Goal: Transaction & Acquisition: Purchase product/service

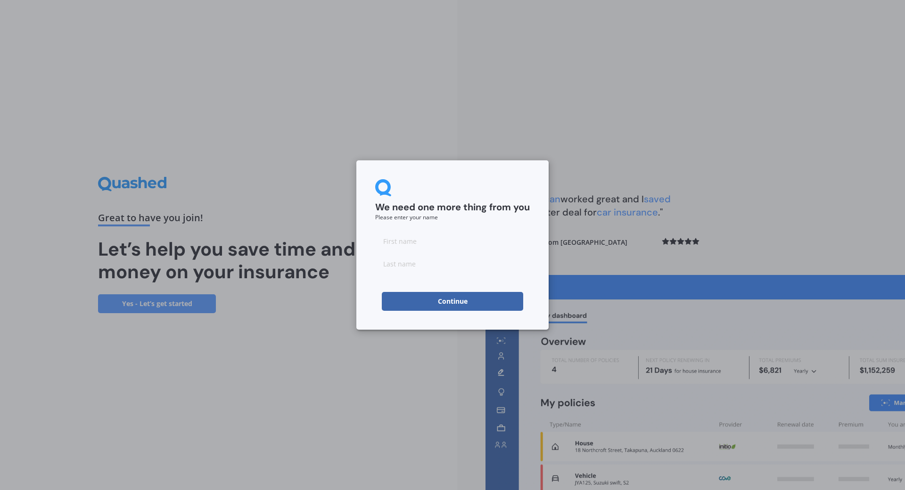
click at [432, 244] on input at bounding box center [452, 241] width 155 height 19
type input "[PERSON_NAME]"
click at [420, 263] on input at bounding box center [452, 263] width 155 height 19
type input "e"
type input "[PERSON_NAME]"
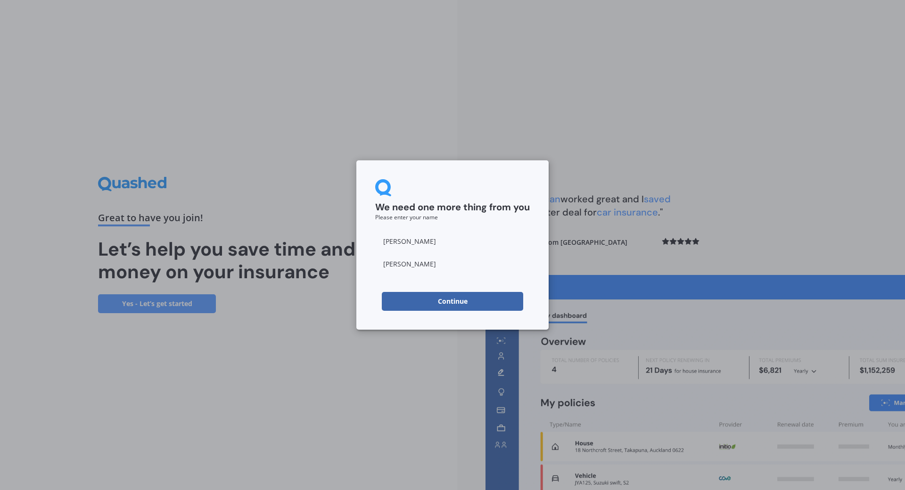
click at [386, 306] on button "Continue" at bounding box center [452, 301] width 141 height 19
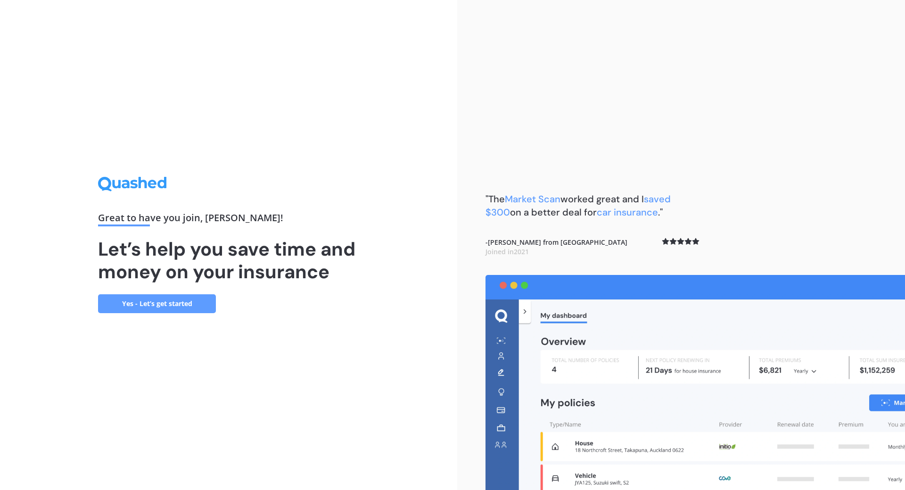
click at [182, 304] on link "Yes - Let’s get started" at bounding box center [157, 303] width 118 height 19
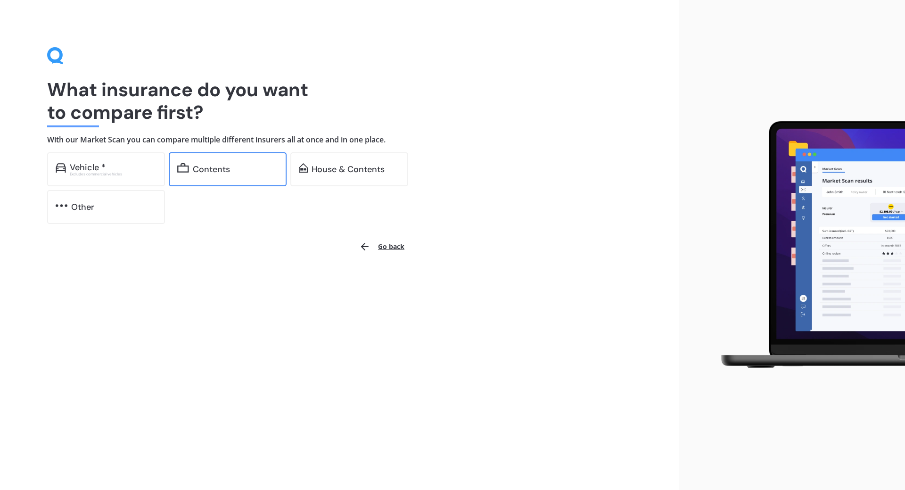
click at [255, 171] on div "Contents" at bounding box center [235, 169] width 85 height 9
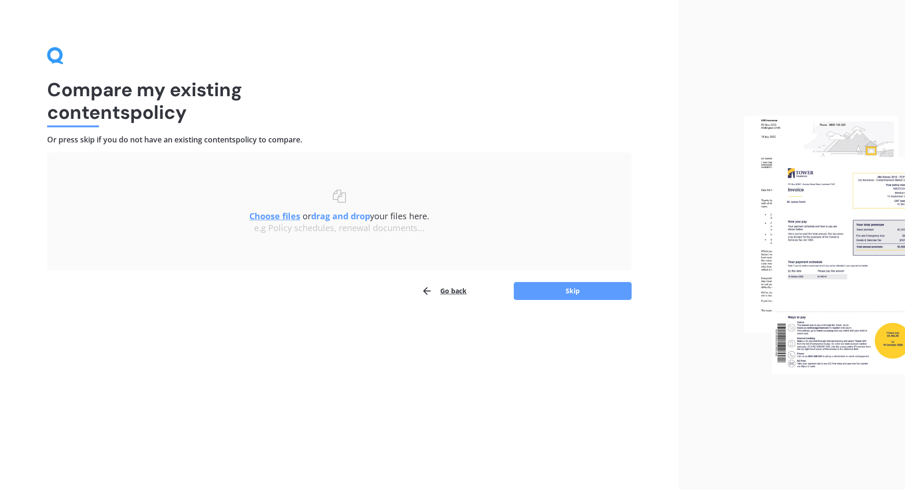
click at [450, 294] on button "Go back" at bounding box center [444, 291] width 45 height 19
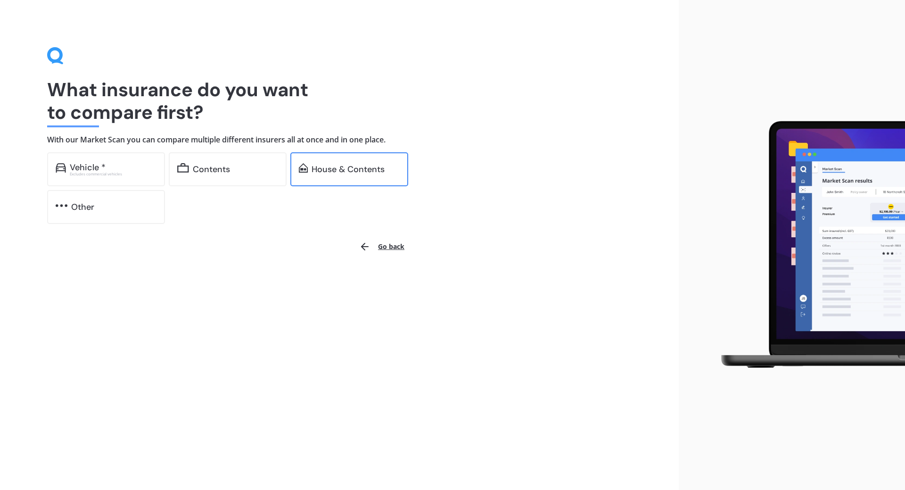
click at [317, 169] on div "House & Contents" at bounding box center [348, 169] width 73 height 9
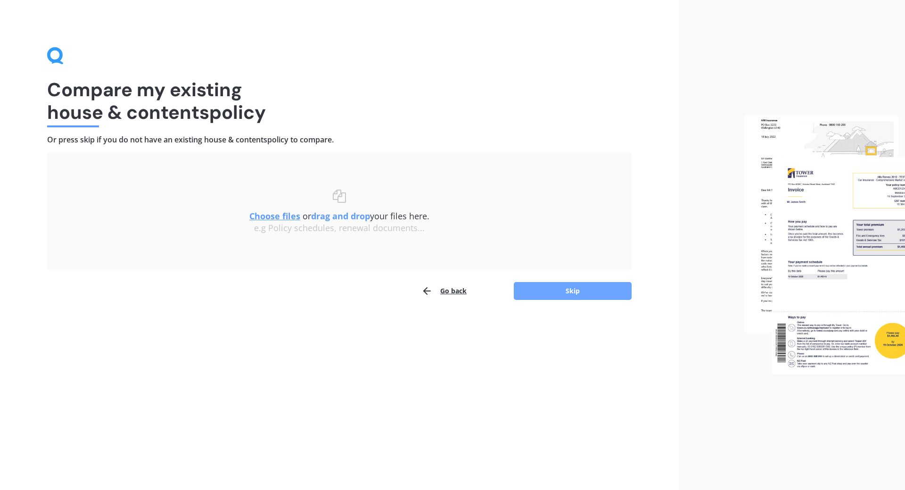
click at [556, 287] on button "Skip" at bounding box center [573, 291] width 118 height 18
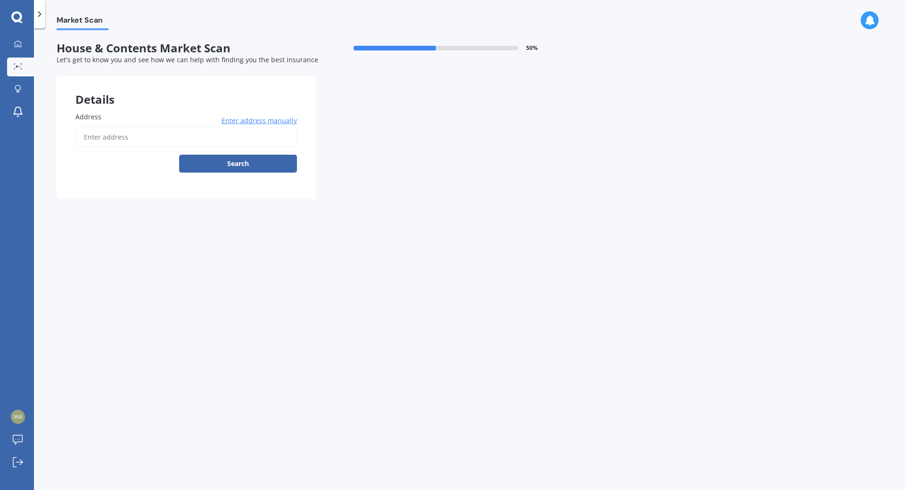
click at [128, 136] on input "Address" at bounding box center [186, 137] width 222 height 20
type input "21 Alverna Heights View, Gulf Harbour, Whangaparāoa 0930"
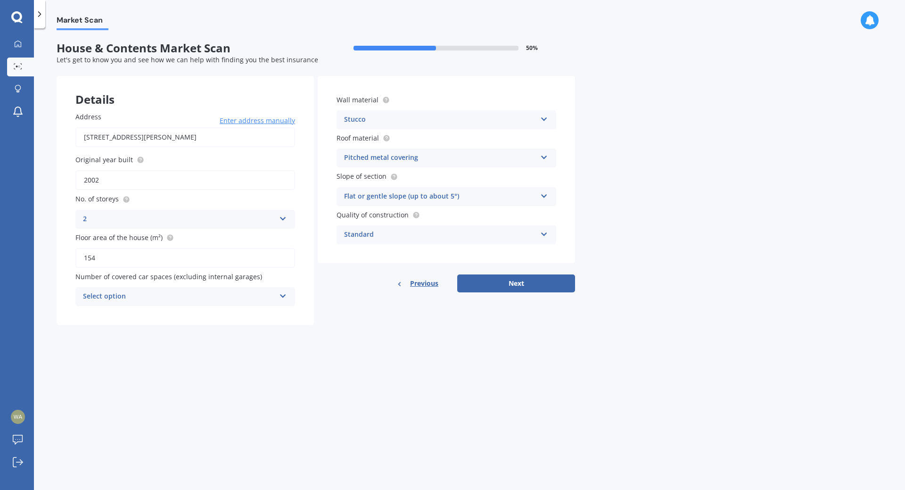
click at [545, 156] on icon at bounding box center [544, 155] width 8 height 7
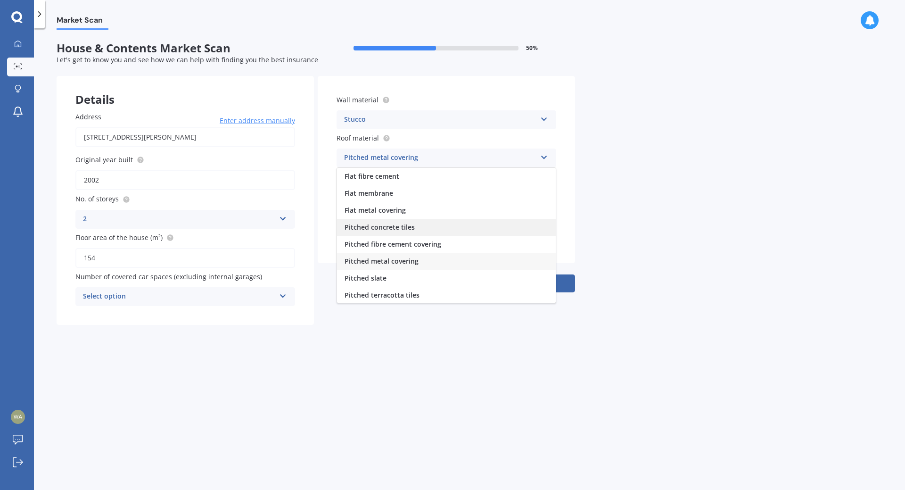
click at [448, 224] on div "Pitched concrete tiles" at bounding box center [446, 227] width 219 height 17
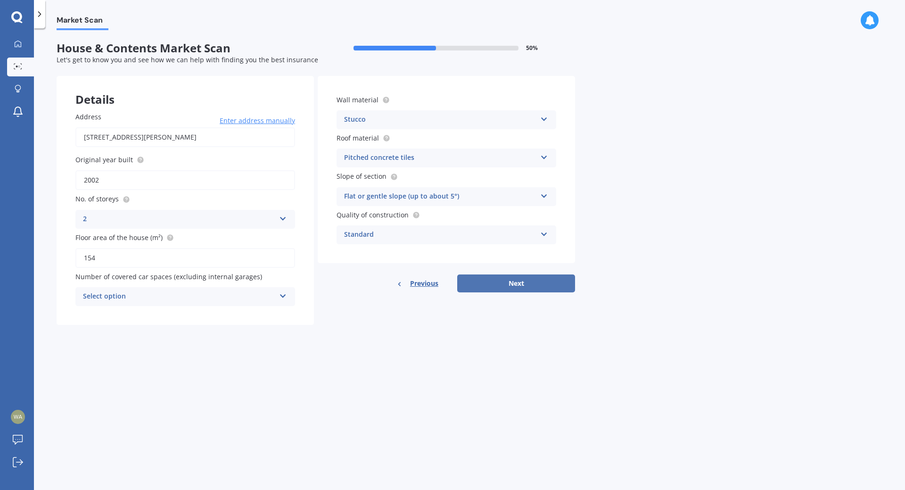
click at [500, 278] on button "Next" at bounding box center [516, 283] width 118 height 18
click at [286, 293] on icon at bounding box center [283, 294] width 8 height 7
click at [250, 321] on div "0" at bounding box center [185, 314] width 218 height 17
click at [490, 286] on button "Next" at bounding box center [516, 283] width 118 height 18
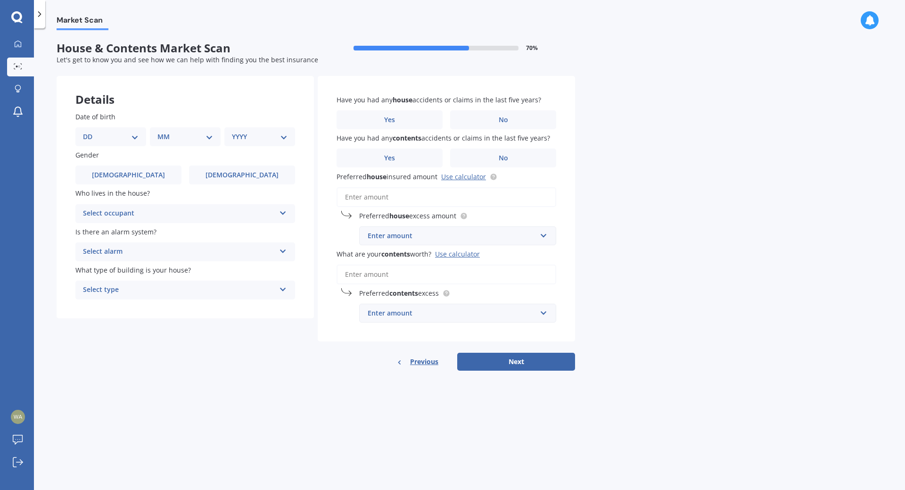
click at [136, 137] on select "DD 01 02 03 04 05 06 07 08 09 10 11 12 13 14 15 16 17 18 19 20 21 22 23 24 25 2…" at bounding box center [111, 137] width 56 height 10
select select "17"
click at [91, 132] on select "DD 01 02 03 04 05 06 07 08 09 10 11 12 13 14 15 16 17 18 19 20 21 22 23 24 25 2…" at bounding box center [111, 137] width 56 height 10
click at [207, 140] on select "MM 01 02 03 04 05 06 07 08 09 10 11 12" at bounding box center [187, 137] width 52 height 10
select select "06"
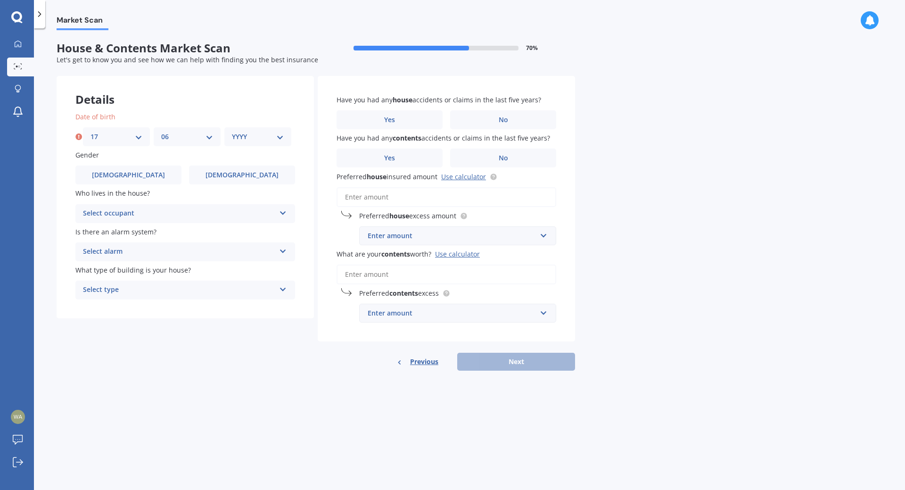
click at [161, 132] on select "MM 01 02 03 04 05 06 07 08 09 10 11 12" at bounding box center [187, 137] width 52 height 10
click at [281, 134] on select "YYYY 2009 2008 2007 2006 2005 2004 2003 2002 2001 2000 1999 1998 1997 1996 1995…" at bounding box center [258, 137] width 52 height 10
select select "1965"
click at [232, 132] on select "YYYY 2009 2008 2007 2006 2005 2004 2003 2002 2001 2000 1999 1998 1997 1996 1995…" at bounding box center [258, 137] width 52 height 10
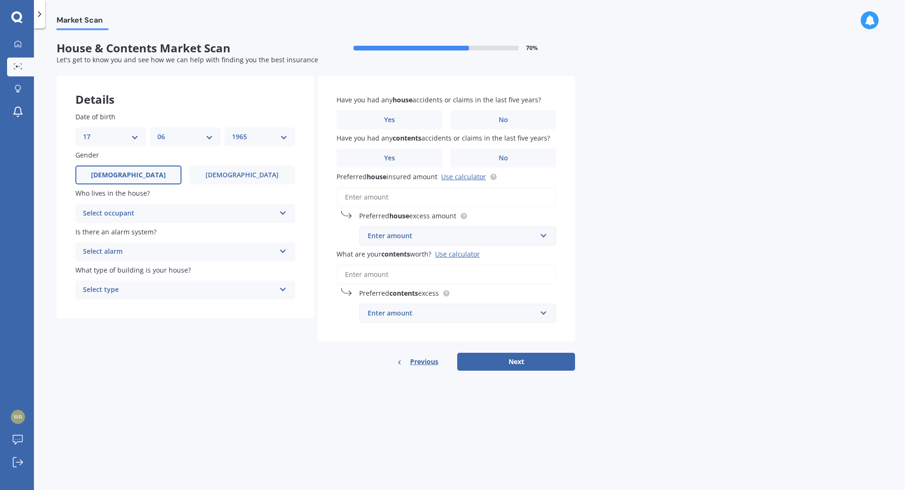
click at [158, 182] on label "Male" at bounding box center [128, 175] width 106 height 19
click at [0, 0] on input "Male" at bounding box center [0, 0] width 0 height 0
click at [285, 207] on div "Select occupant Owner Owner + Boarder" at bounding box center [185, 213] width 220 height 19
click at [248, 229] on div "Owner" at bounding box center [185, 232] width 219 height 17
click at [284, 250] on icon at bounding box center [283, 249] width 8 height 7
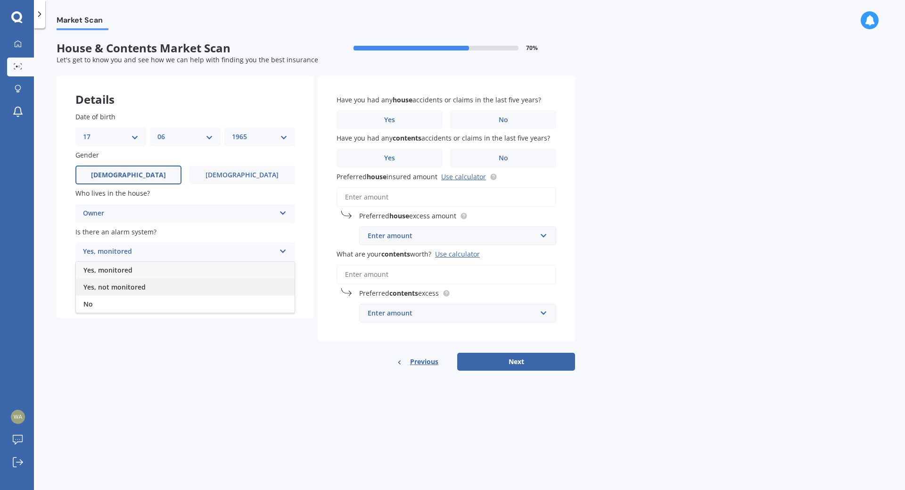
click at [149, 290] on div "Yes, not monitored" at bounding box center [185, 287] width 219 height 17
click at [284, 291] on icon at bounding box center [283, 287] width 8 height 7
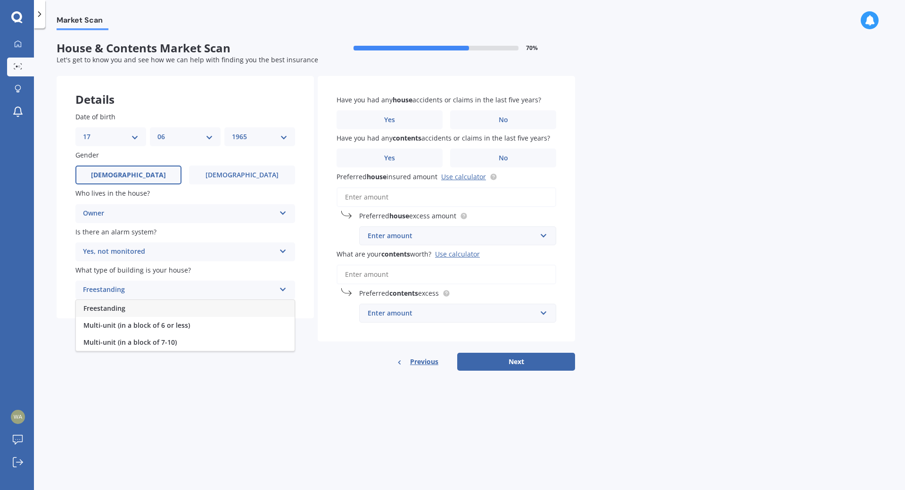
click at [284, 291] on icon at bounding box center [283, 287] width 8 height 7
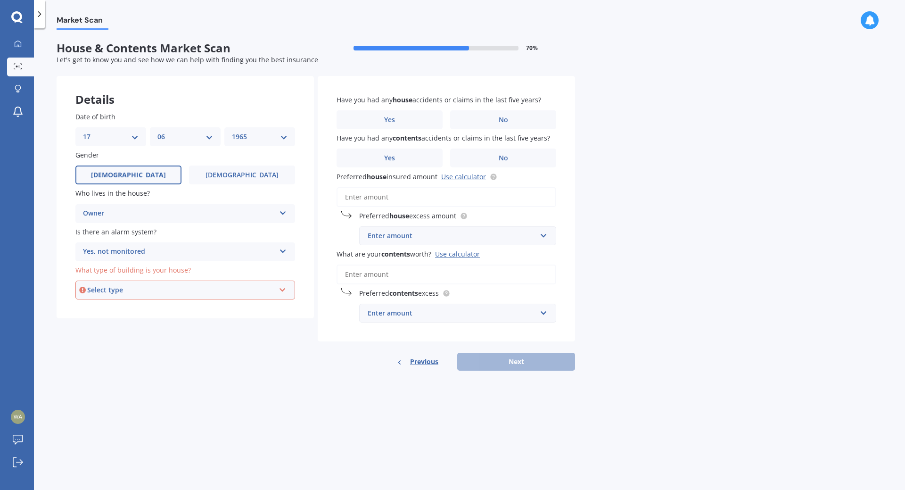
click at [284, 291] on icon at bounding box center [283, 288] width 8 height 7
click at [249, 316] on div "Freestanding" at bounding box center [185, 307] width 218 height 17
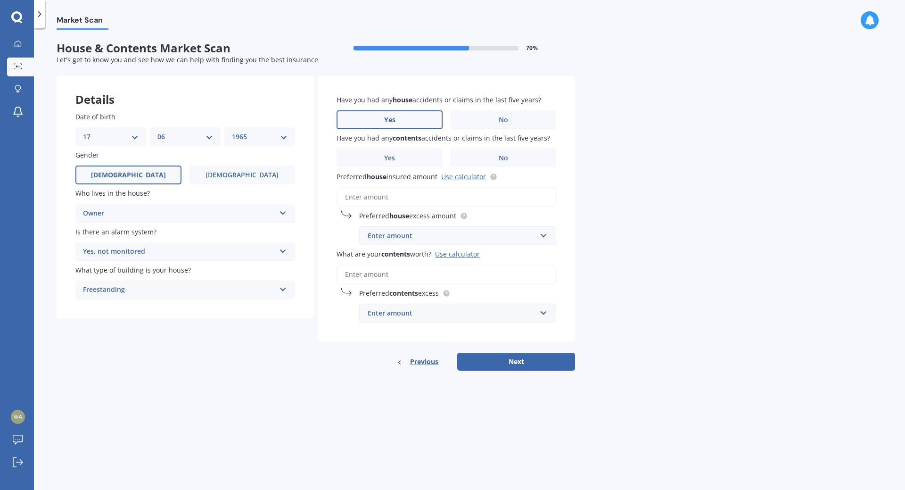
click at [387, 120] on span "Yes" at bounding box center [389, 120] width 11 height 8
click at [0, 0] on input "Yes" at bounding box center [0, 0] width 0 height 0
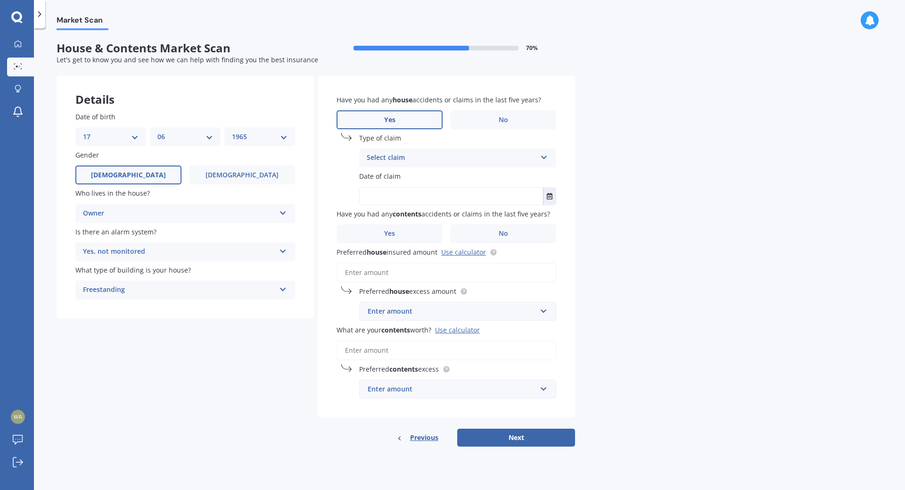
click at [546, 157] on icon at bounding box center [544, 155] width 8 height 7
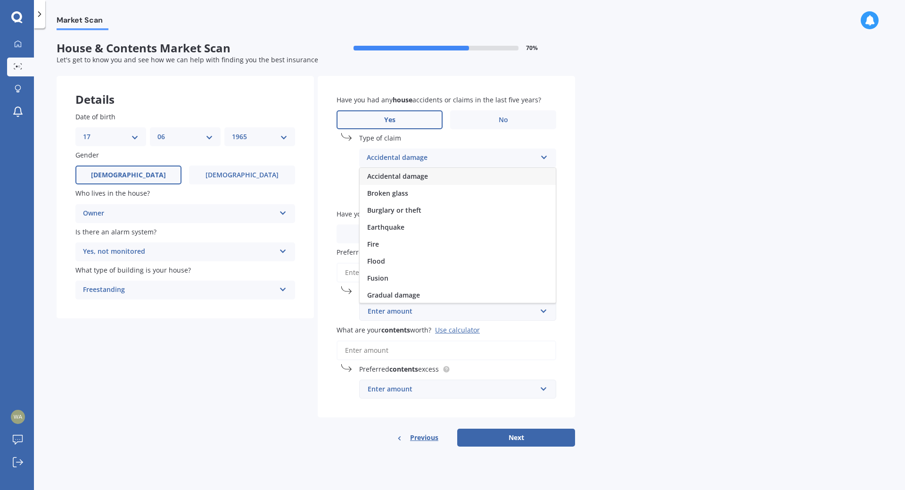
click at [424, 179] on span "Accidental damage" at bounding box center [397, 176] width 61 height 9
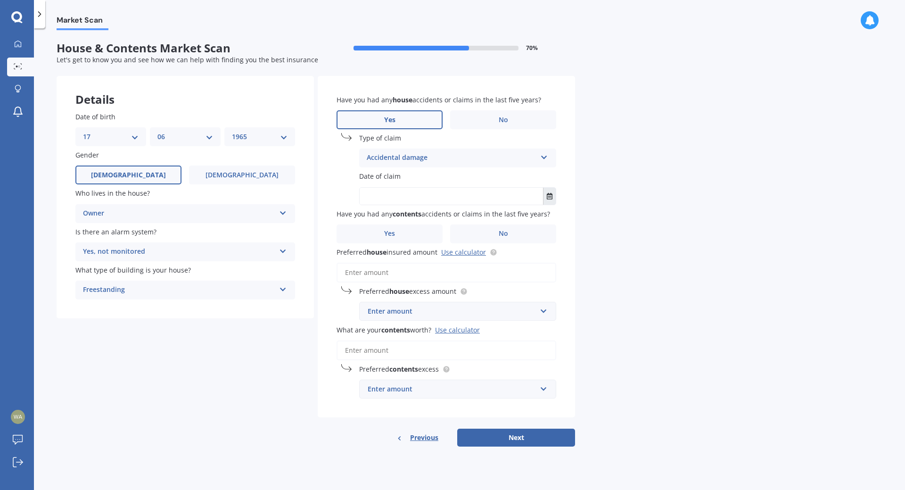
click at [552, 199] on icon "Select date" at bounding box center [550, 196] width 6 height 7
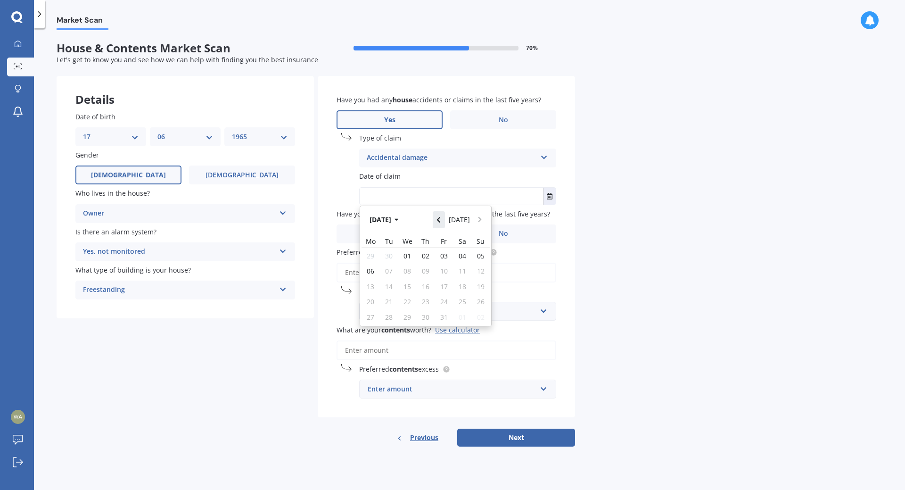
click at [444, 220] on button "Navigate back" at bounding box center [439, 219] width 12 height 17
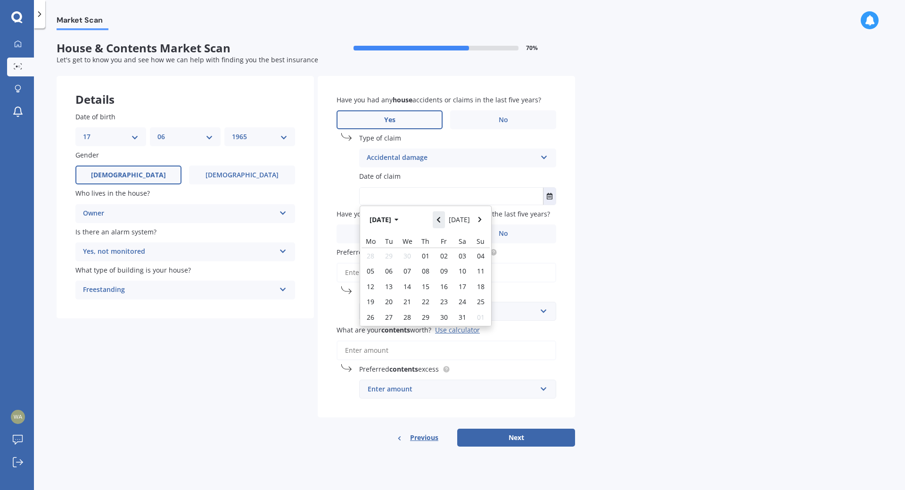
click at [444, 220] on button "Navigate back" at bounding box center [439, 219] width 12 height 17
click at [409, 273] on span "09" at bounding box center [408, 270] width 8 height 9
type input "09/04/2025"
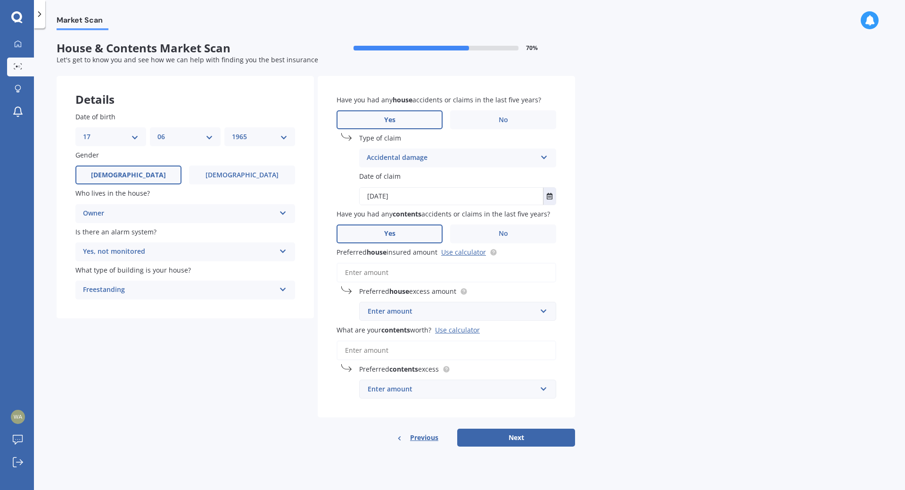
click at [394, 231] on span "Yes" at bounding box center [389, 234] width 11 height 8
click at [0, 0] on input "Yes" at bounding box center [0, 0] width 0 height 0
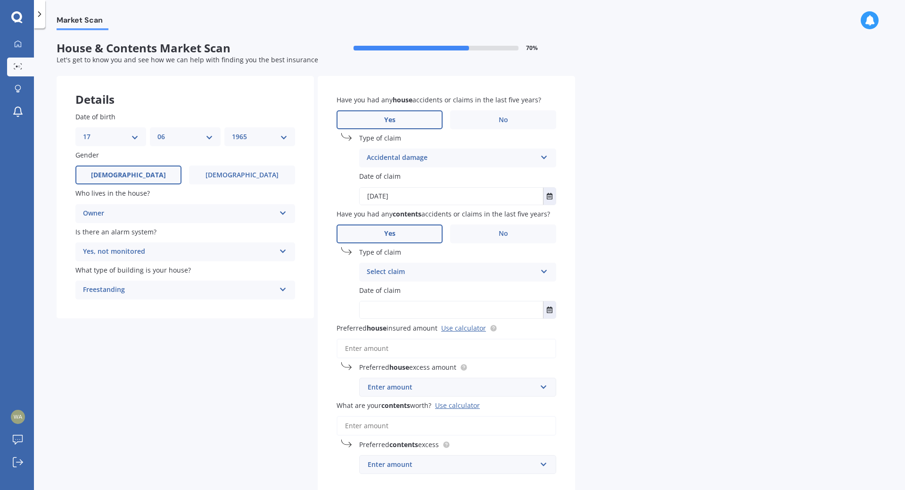
click at [545, 270] on icon at bounding box center [544, 269] width 8 height 7
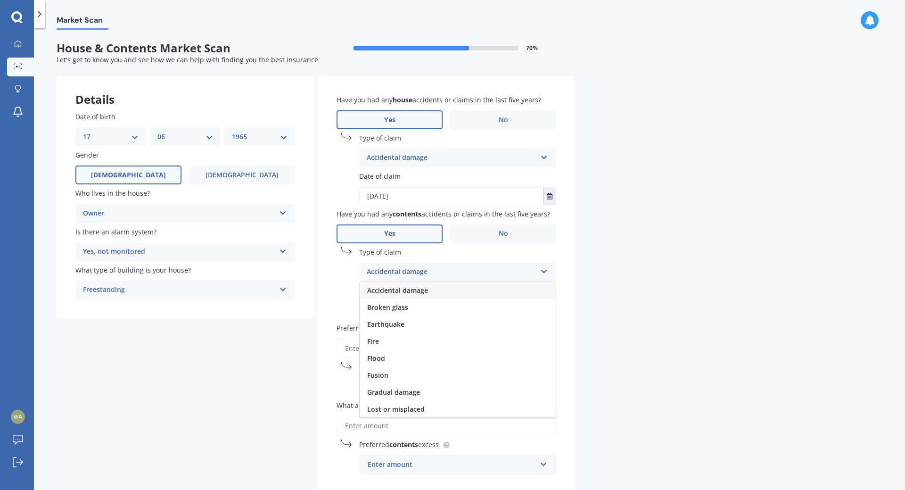
click at [461, 291] on div "Accidental damage" at bounding box center [458, 290] width 196 height 17
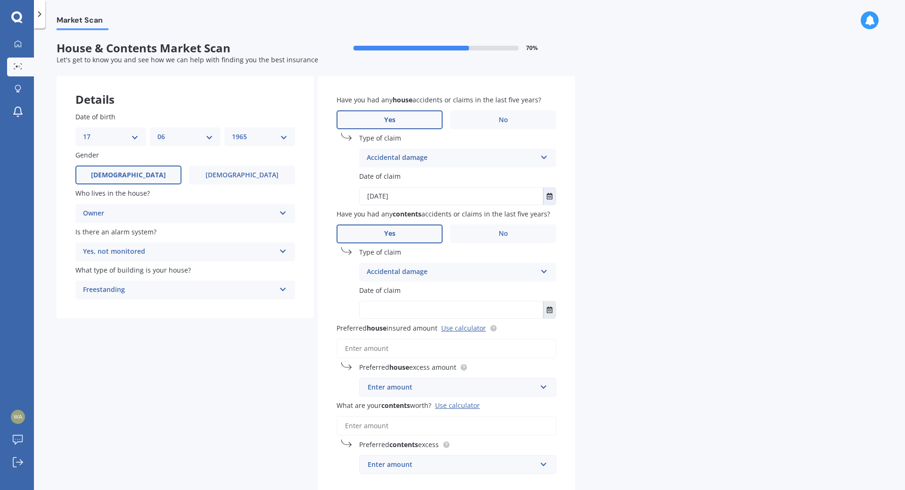
click at [550, 312] on icon "Select date" at bounding box center [550, 310] width 6 height 7
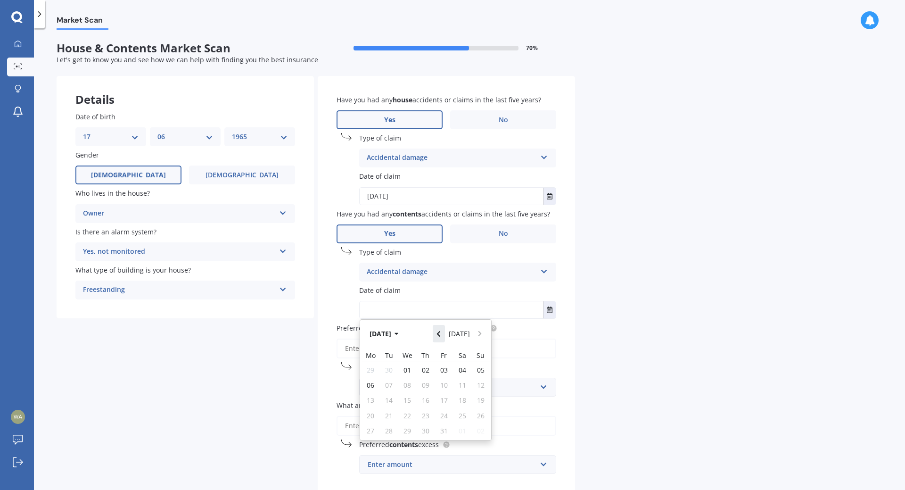
click at [440, 332] on icon "Navigate back" at bounding box center [439, 334] width 4 height 7
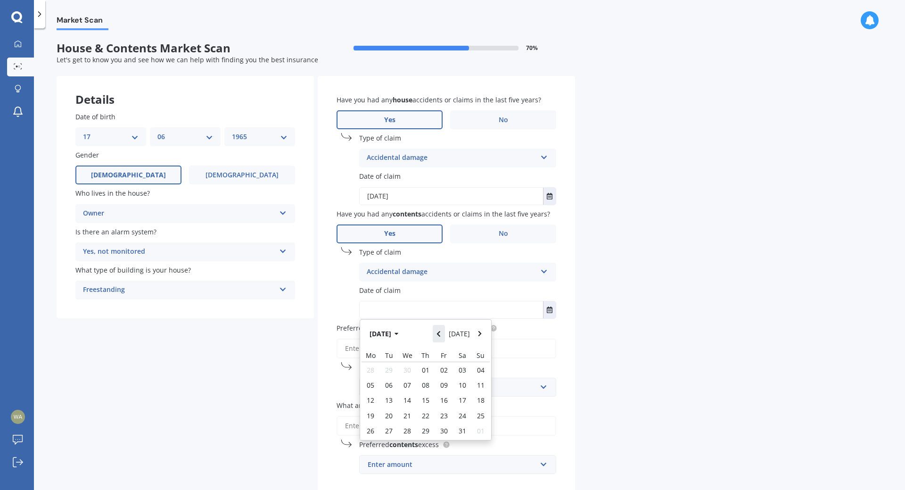
click at [440, 332] on icon "Navigate back" at bounding box center [439, 334] width 4 height 7
click at [465, 412] on span "22" at bounding box center [463, 415] width 8 height 9
type input "22/02/2025"
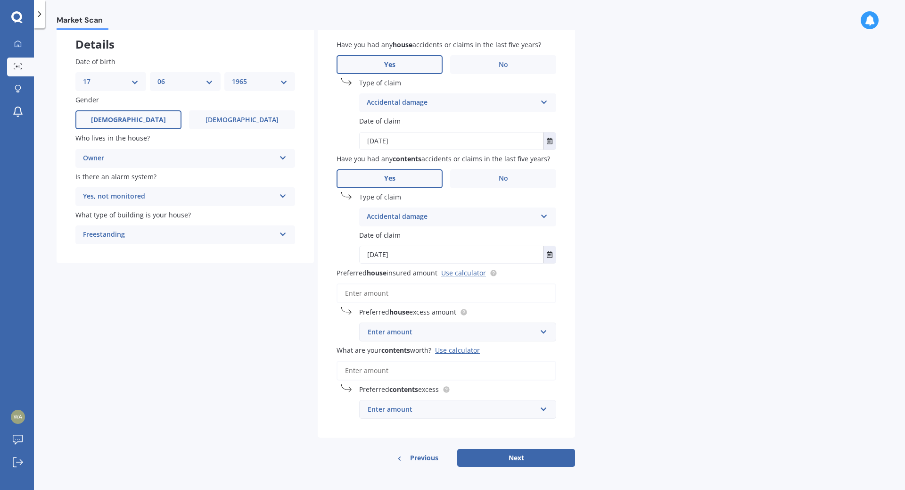
scroll to position [57, 0]
click at [463, 345] on div "Use calculator" at bounding box center [457, 348] width 45 height 9
click at [463, 359] on input "What are your contents worth? Use calculator" at bounding box center [447, 369] width 220 height 20
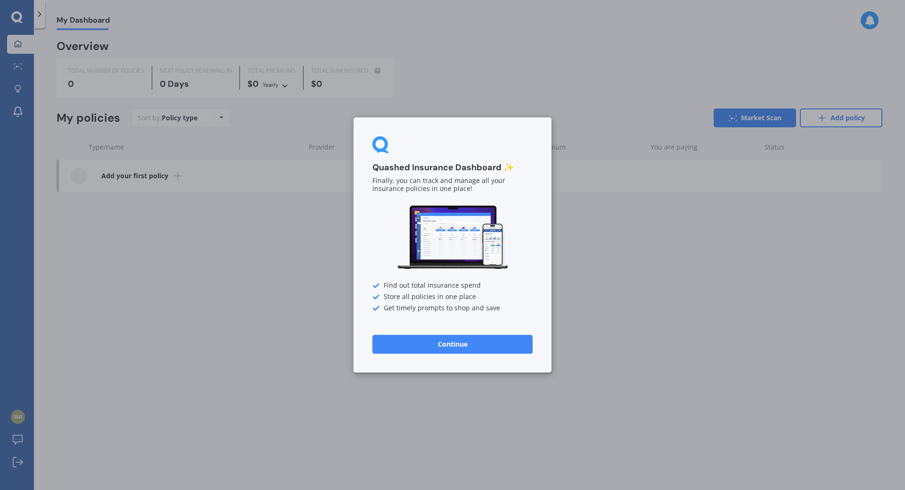
click at [257, 250] on div "Quashed Insurance Dashboard ✨ Finally, you can track and manage all your insura…" at bounding box center [452, 245] width 905 height 490
click at [459, 343] on button "Continue" at bounding box center [453, 344] width 160 height 19
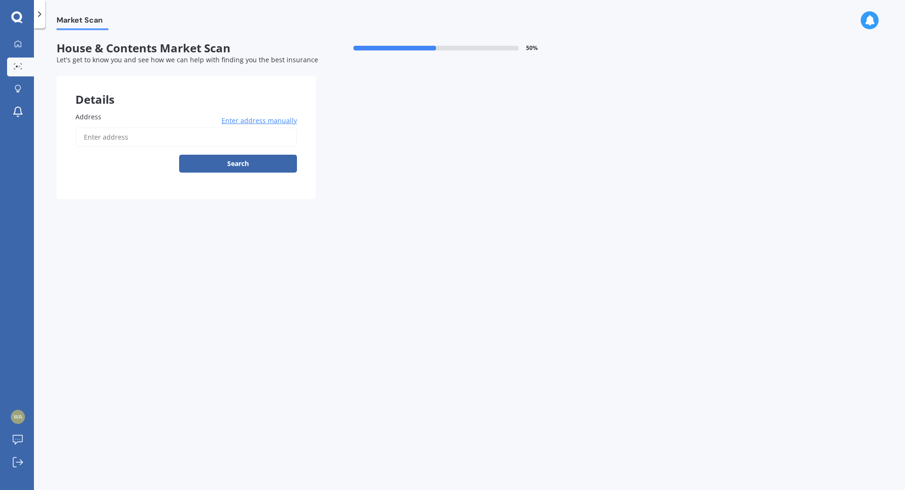
click at [110, 138] on input "Address" at bounding box center [186, 137] width 222 height 20
type input "21 Alverna Heights View, Gulf Harbour, Whangaparāoa 0930"
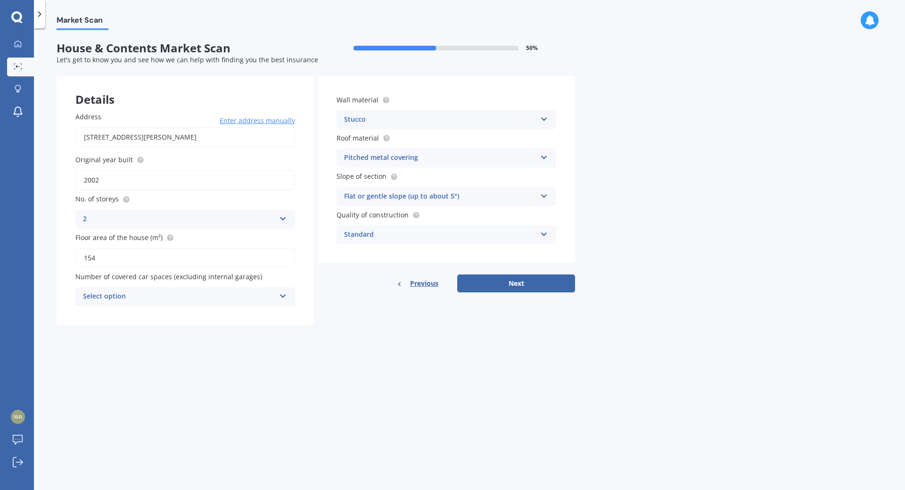
click at [540, 157] on icon at bounding box center [544, 155] width 8 height 7
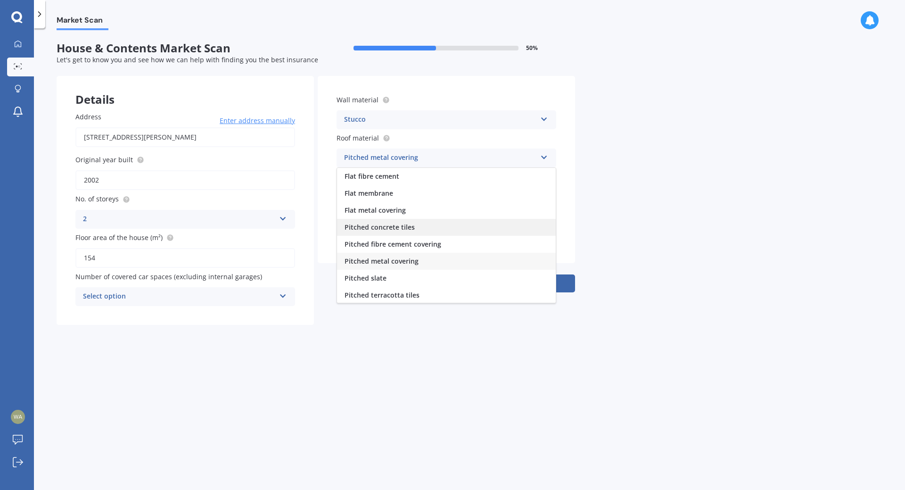
click at [416, 228] on div "Pitched concrete tiles" at bounding box center [446, 227] width 219 height 17
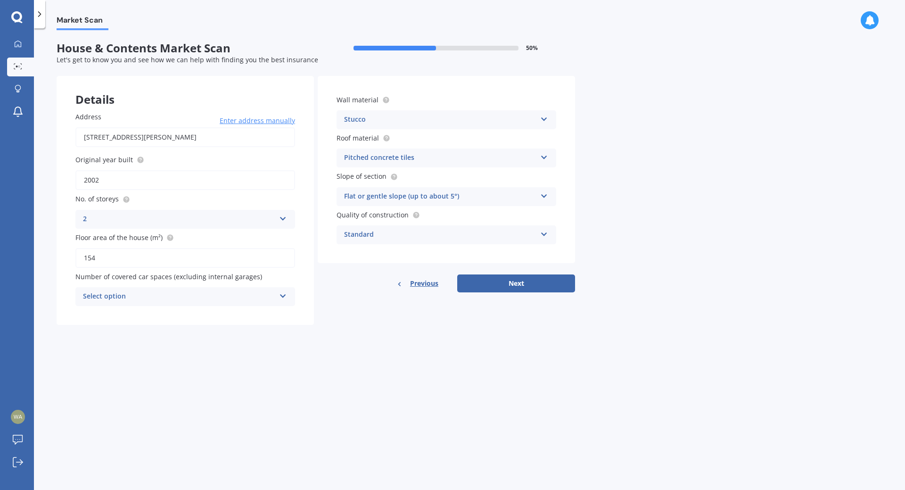
click at [284, 292] on icon at bounding box center [283, 294] width 8 height 7
click at [210, 318] on div "0" at bounding box center [185, 315] width 219 height 17
click at [522, 286] on button "Next" at bounding box center [516, 283] width 118 height 18
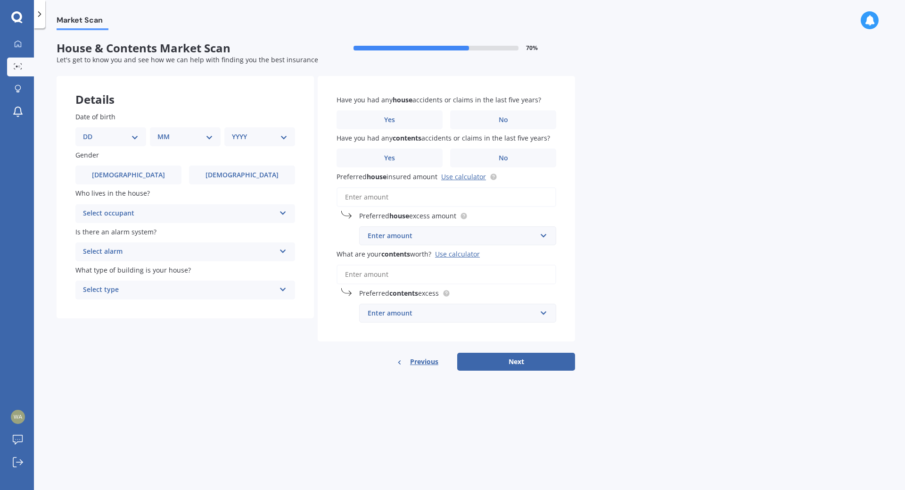
click at [137, 137] on select "DD 01 02 03 04 05 06 07 08 09 10 11 12 13 14 15 16 17 18 19 20 21 22 23 24 25 2…" at bounding box center [111, 137] width 56 height 10
select select "17"
click at [91, 132] on select "DD 01 02 03 04 05 06 07 08 09 10 11 12 13 14 15 16 17 18 19 20 21 22 23 24 25 2…" at bounding box center [111, 137] width 56 height 10
click at [215, 136] on div "MM 01 02 03 04 05 06 07 08 09 10 11 12" at bounding box center [187, 136] width 67 height 19
click at [212, 136] on select "MM 01 02 03 04 05 06 07 08 09 10 11 12" at bounding box center [187, 137] width 52 height 10
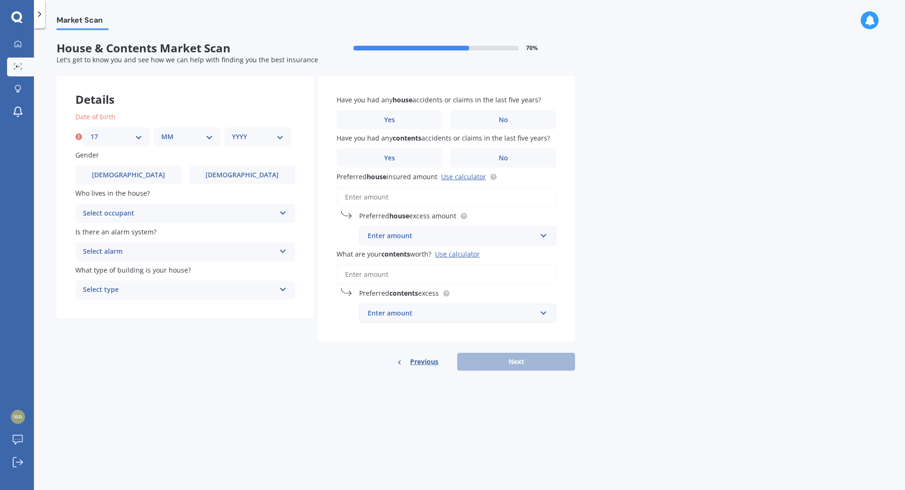
select select "06"
click at [161, 132] on select "MM 01 02 03 04 05 06 07 08 09 10 11 12" at bounding box center [187, 137] width 52 height 10
click at [279, 139] on select "YYYY 2009 2008 2007 2006 2005 2004 2003 2002 2001 2000 1999 1998 1997 1996 1995…" at bounding box center [258, 137] width 52 height 10
select select "1966"
click at [232, 132] on select "YYYY 2009 2008 2007 2006 2005 2004 2003 2002 2001 2000 1999 1998 1997 1996 1995…" at bounding box center [258, 137] width 52 height 10
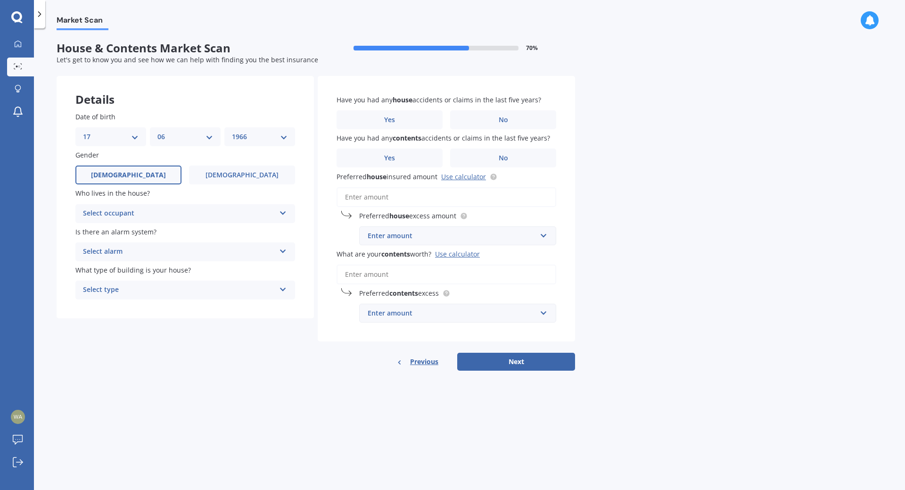
click at [155, 172] on label "Male" at bounding box center [128, 175] width 106 height 19
click at [0, 0] on input "Male" at bounding box center [0, 0] width 0 height 0
click at [278, 214] on div "Select occupant Owner Owner + Boarder" at bounding box center [185, 213] width 220 height 19
click at [153, 233] on div "Owner" at bounding box center [185, 232] width 219 height 17
click at [285, 252] on icon at bounding box center [283, 249] width 8 height 7
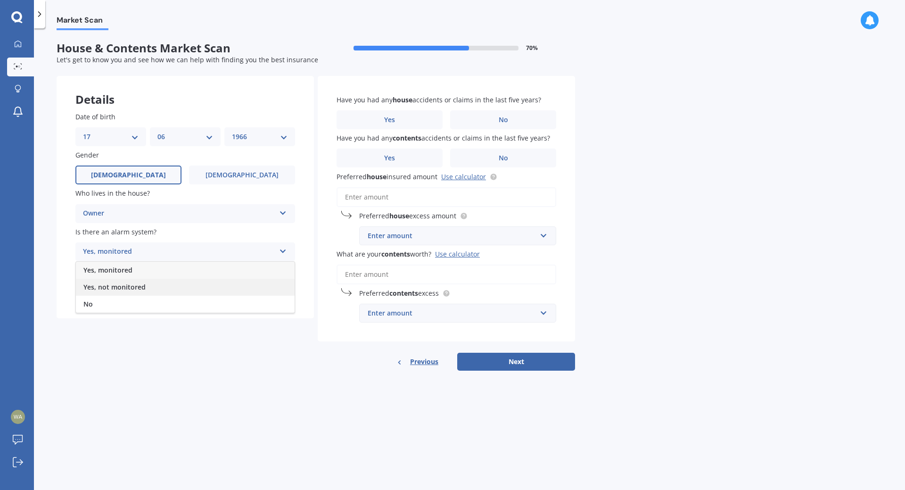
click at [185, 287] on div "Yes, not monitored" at bounding box center [185, 287] width 219 height 17
click at [282, 287] on icon at bounding box center [283, 287] width 8 height 7
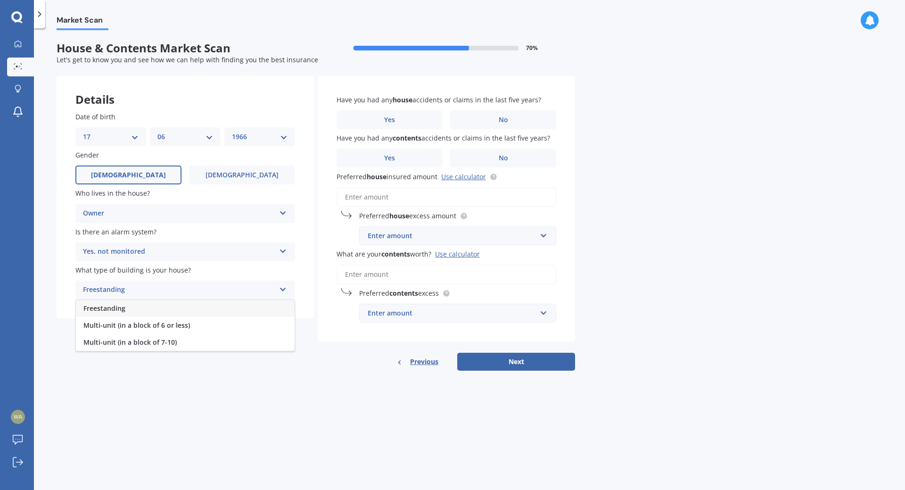
click at [148, 307] on div "Freestanding" at bounding box center [185, 308] width 219 height 17
click at [405, 122] on label "Yes" at bounding box center [390, 119] width 106 height 19
click at [0, 0] on input "Yes" at bounding box center [0, 0] width 0 height 0
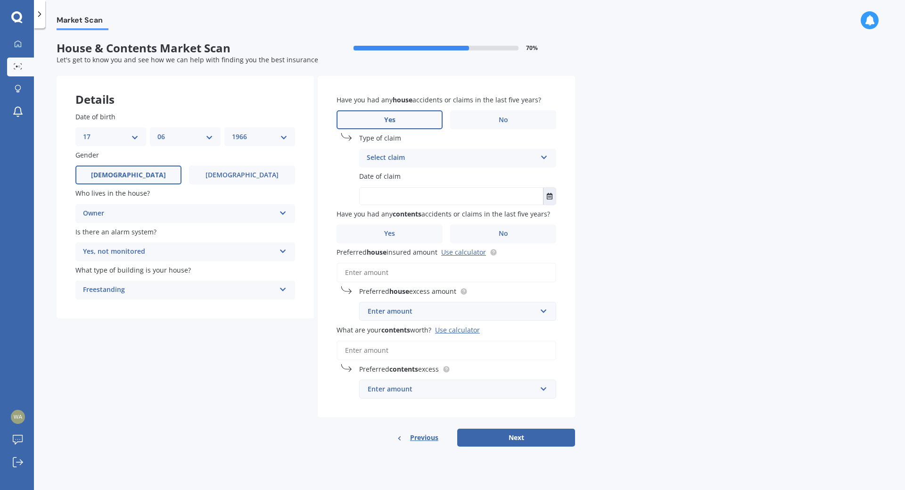
click at [542, 156] on icon at bounding box center [544, 155] width 8 height 7
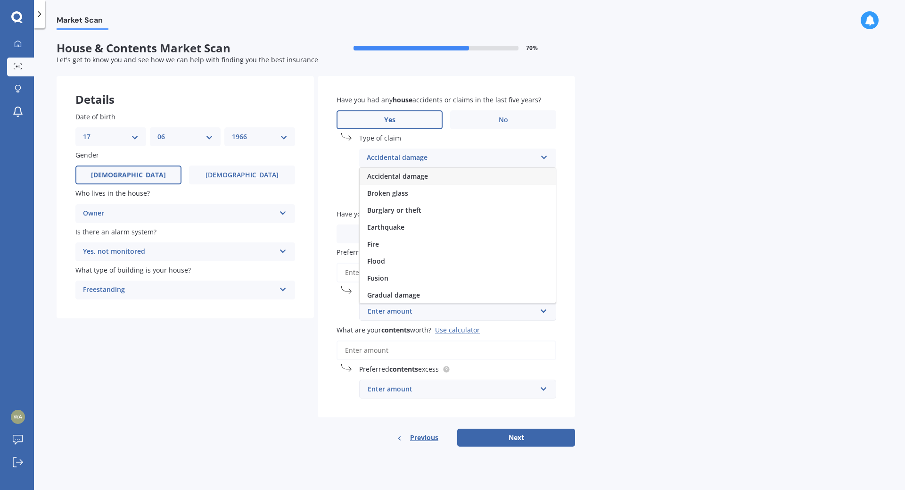
click at [396, 175] on span "Accidental damage" at bounding box center [397, 176] width 61 height 9
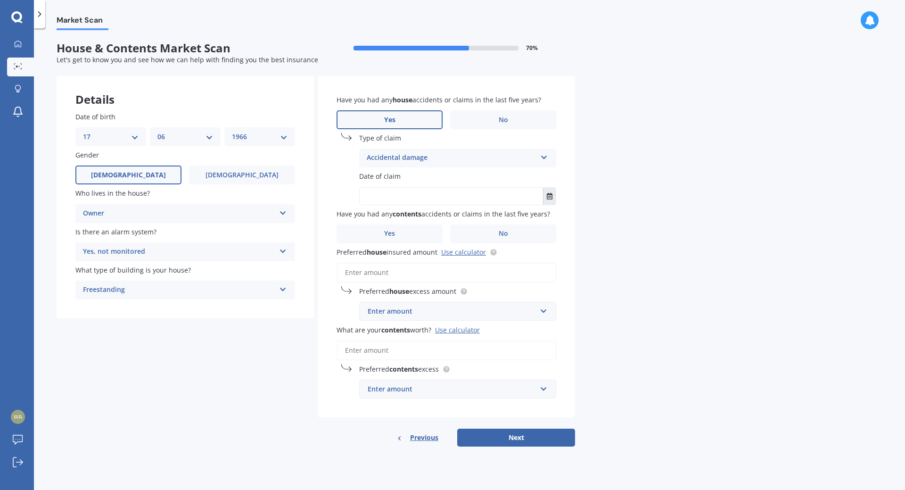
click at [549, 199] on icon "Select date" at bounding box center [550, 196] width 6 height 7
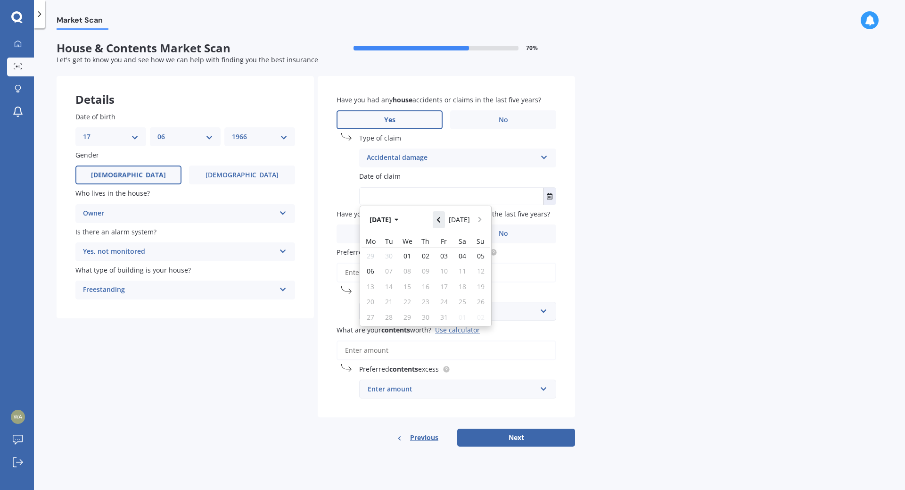
click at [445, 220] on button "Navigate back" at bounding box center [439, 219] width 12 height 17
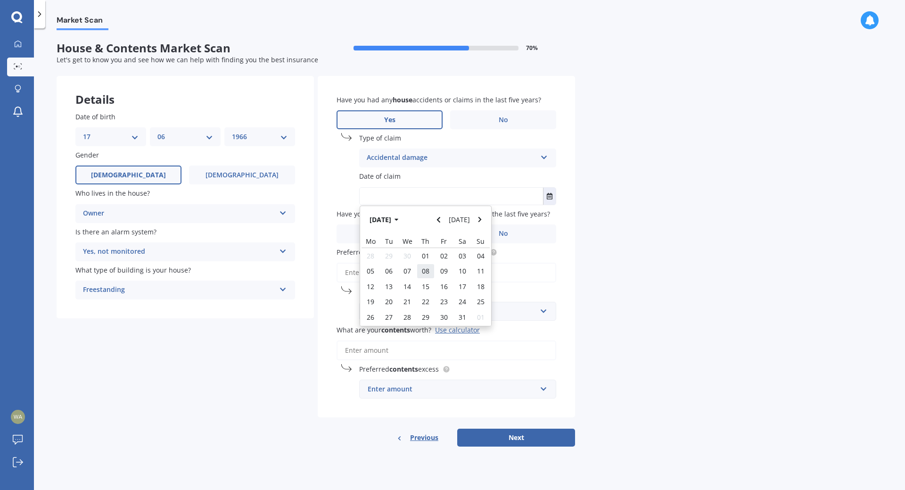
click at [419, 269] on div "08" at bounding box center [426, 271] width 18 height 15
type input "08/05/2025"
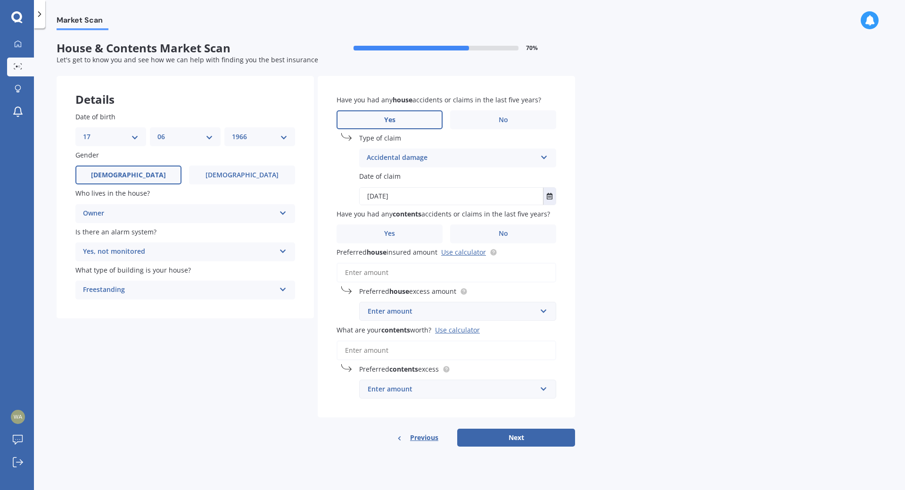
click at [436, 271] on input "Preferred house insured amount Use calculator" at bounding box center [447, 273] width 220 height 20
click at [407, 230] on label "Yes" at bounding box center [390, 233] width 106 height 19
click at [0, 0] on input "Yes" at bounding box center [0, 0] width 0 height 0
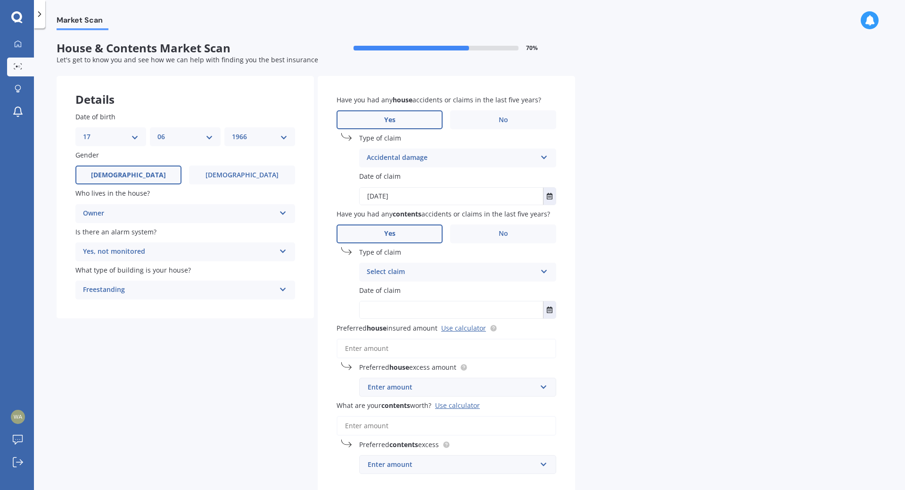
click at [544, 272] on icon at bounding box center [544, 269] width 8 height 7
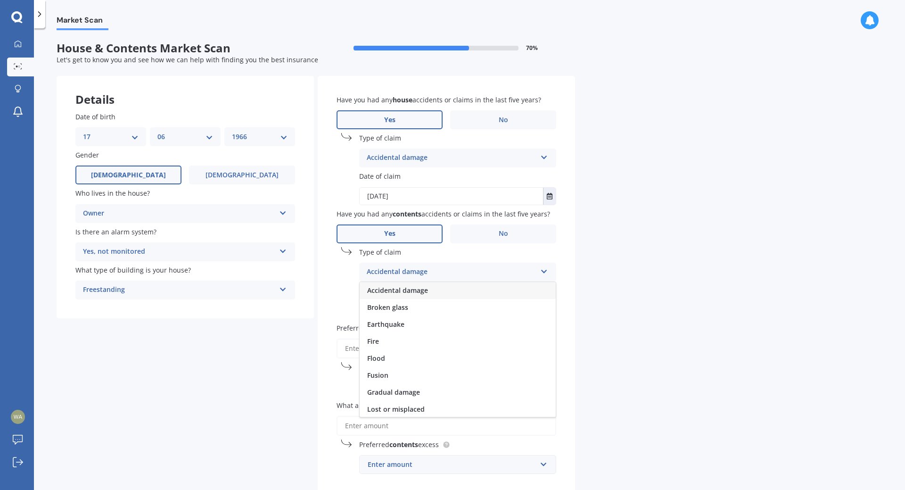
click at [458, 285] on div "Accidental damage" at bounding box center [458, 290] width 196 height 17
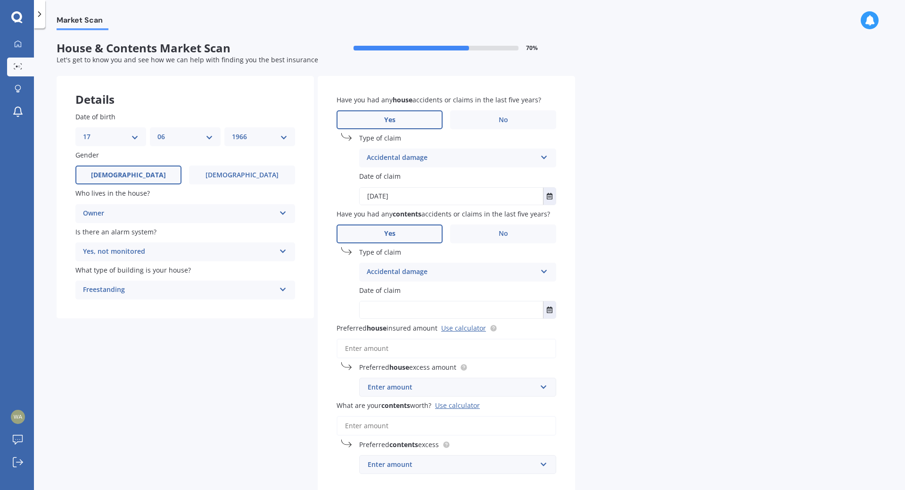
click at [397, 307] on input "text" at bounding box center [451, 309] width 183 height 17
click at [551, 309] on icon "Select date" at bounding box center [550, 310] width 6 height 7
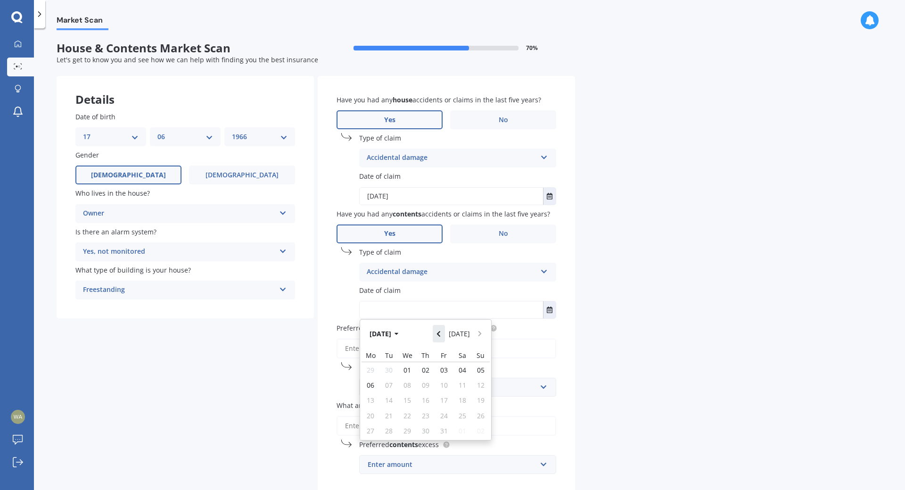
click at [440, 333] on icon "Navigate back" at bounding box center [438, 334] width 3 height 6
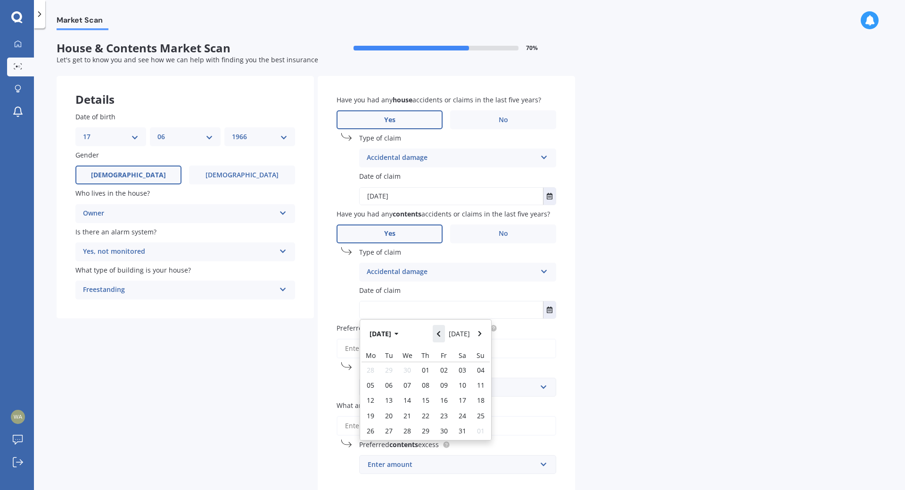
click at [440, 333] on icon "Navigate back" at bounding box center [438, 334] width 3 height 6
click at [391, 408] on span "18" at bounding box center [389, 408] width 8 height 9
type input "18/03/2025"
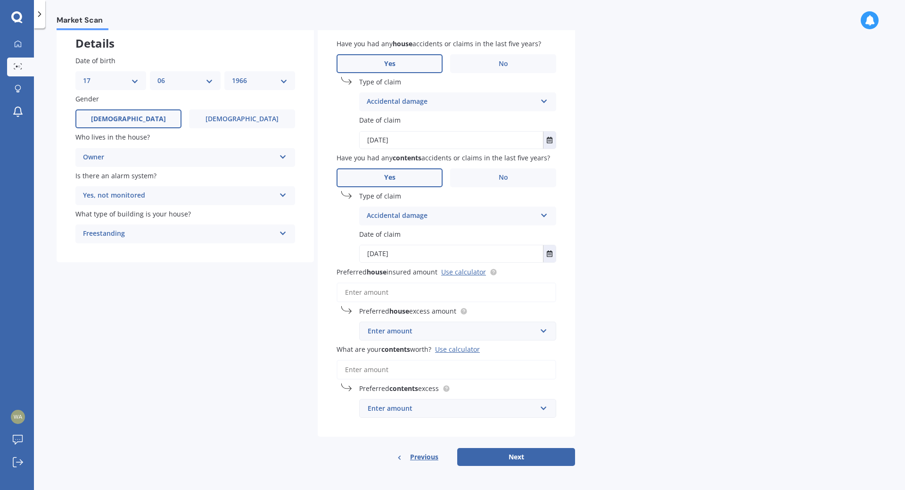
scroll to position [57, 0]
click at [372, 367] on input "What are your contents worth? Use calculator" at bounding box center [447, 369] width 220 height 20
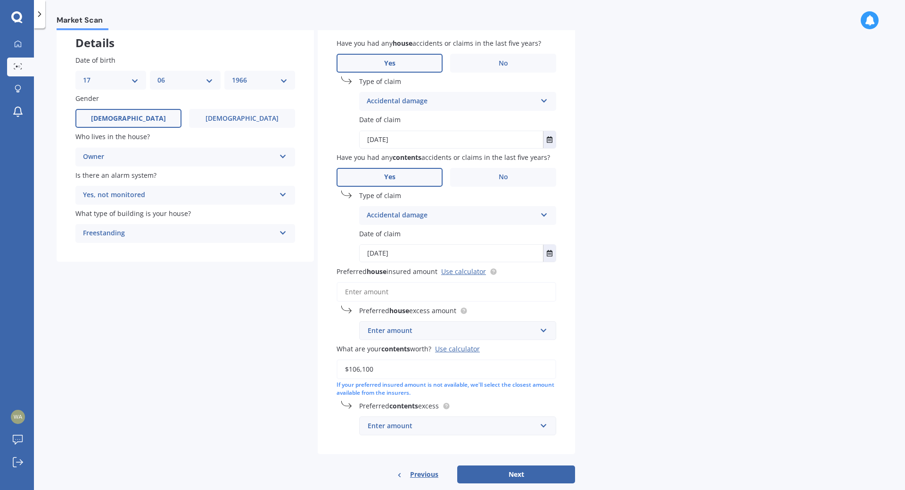
type input "$106,100"
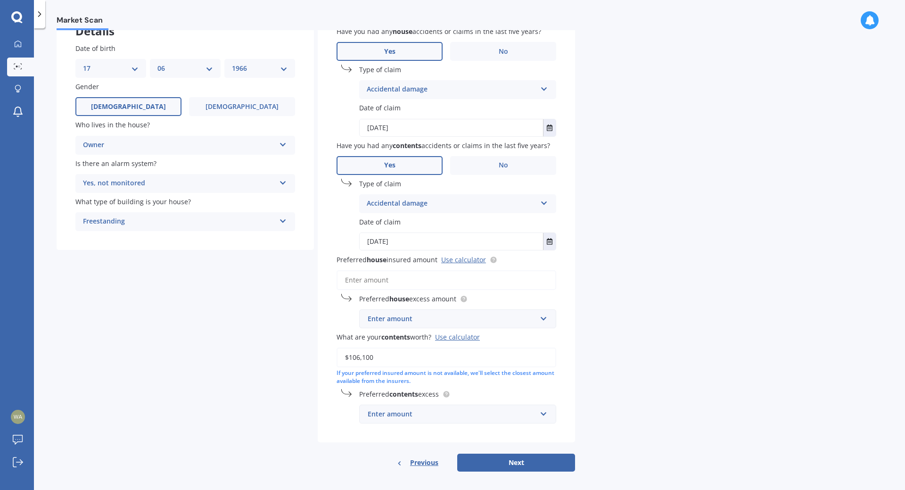
scroll to position [75, 0]
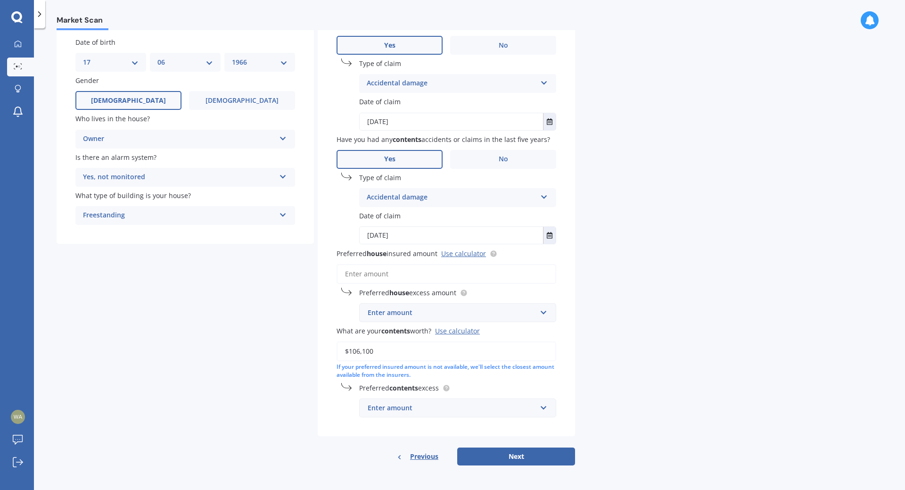
click at [380, 277] on input "Preferred house insured amount Use calculator" at bounding box center [447, 274] width 220 height 20
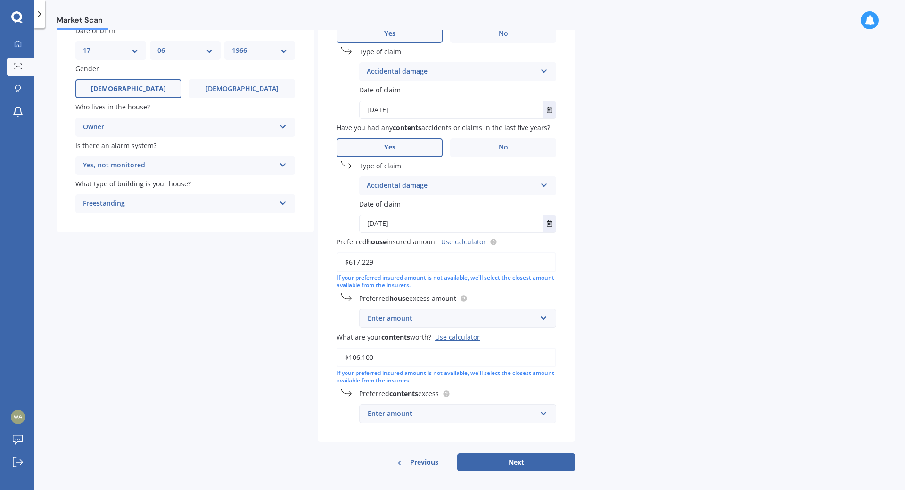
scroll to position [92, 0]
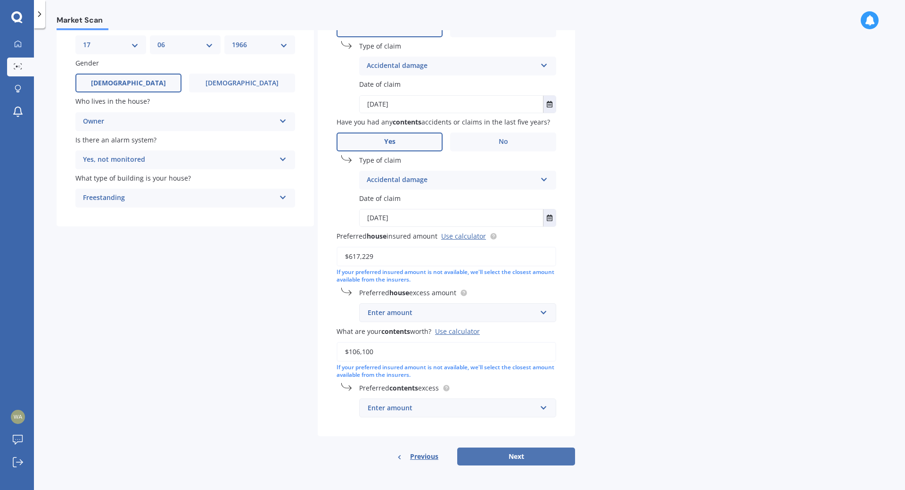
type input "$617,229"
click at [509, 456] on button "Next" at bounding box center [516, 457] width 118 height 18
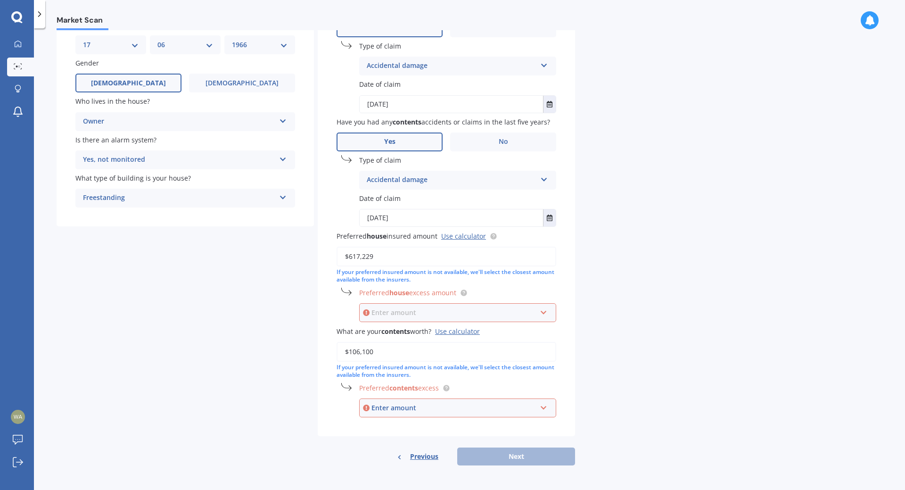
click at [545, 316] on input "text" at bounding box center [454, 313] width 189 height 18
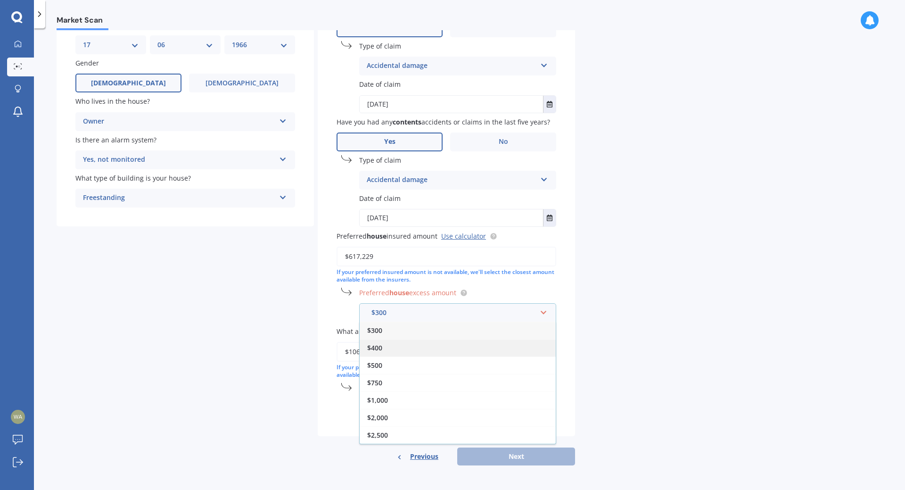
click at [374, 346] on span "$400" at bounding box center [374, 347] width 15 height 9
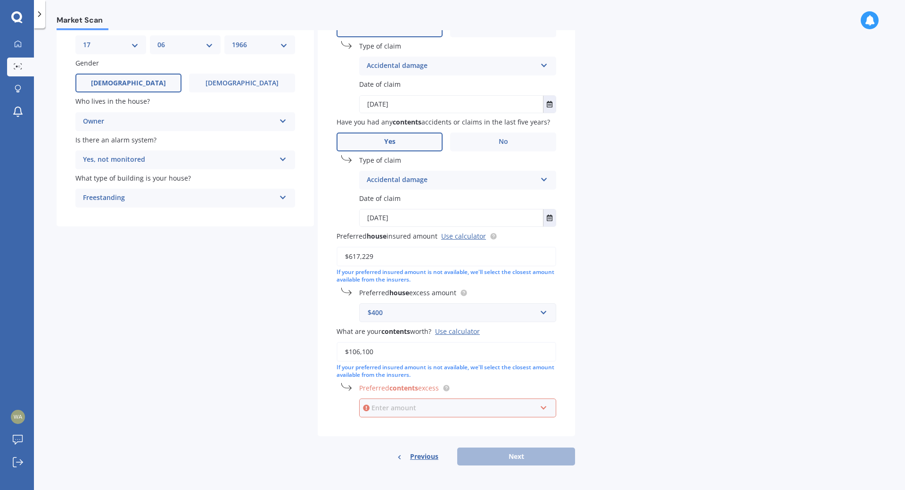
click at [545, 410] on input "text" at bounding box center [454, 408] width 189 height 18
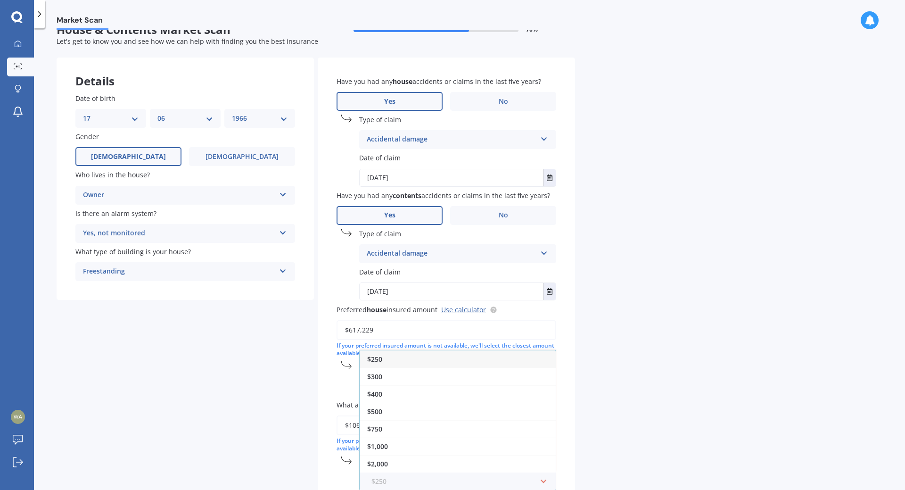
scroll to position [0, 0]
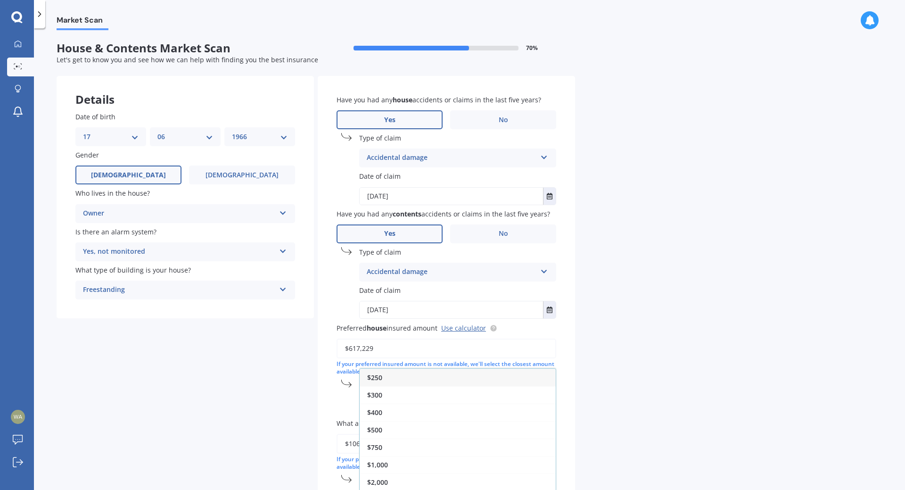
click at [379, 379] on span "$250" at bounding box center [374, 377] width 15 height 9
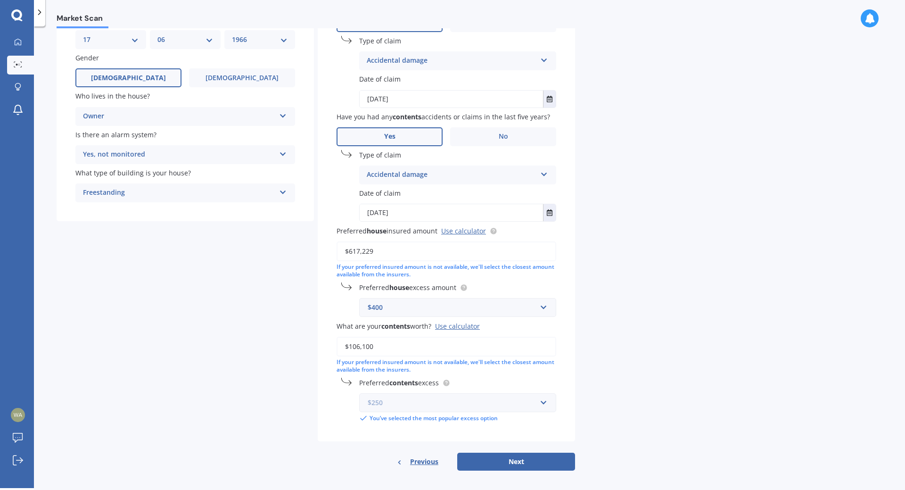
scroll to position [102, 0]
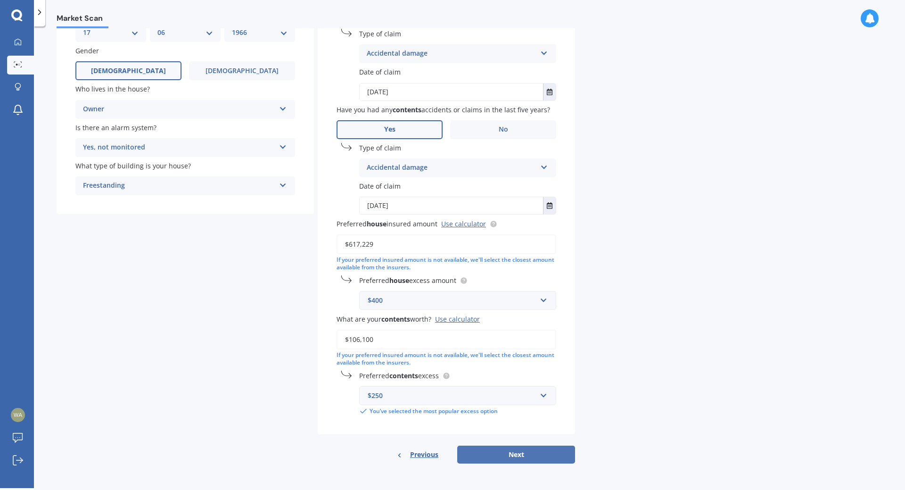
click at [514, 454] on button "Next" at bounding box center [516, 455] width 118 height 18
select select "17"
select select "06"
select select "1966"
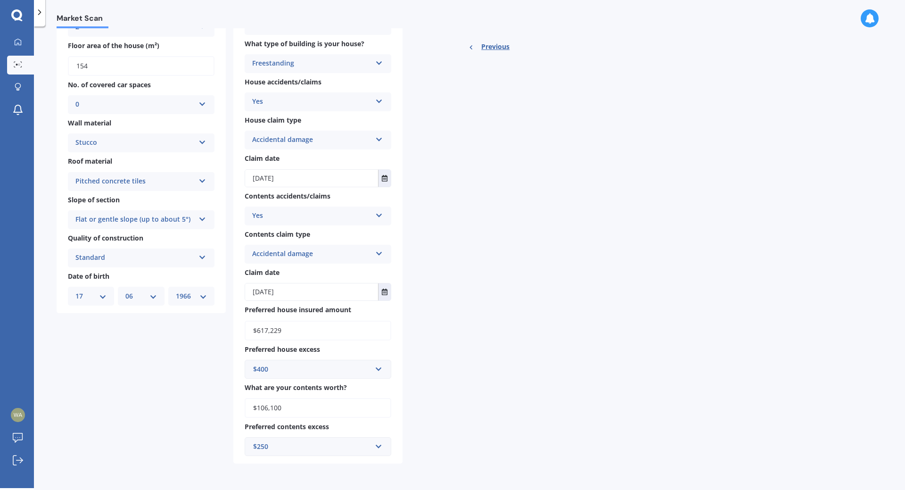
scroll to position [0, 0]
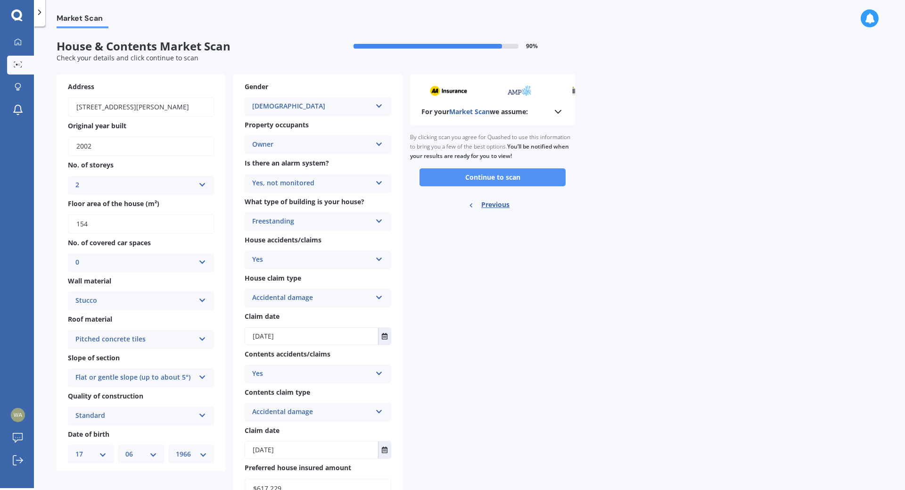
click at [516, 174] on button "Continue to scan" at bounding box center [493, 177] width 146 height 18
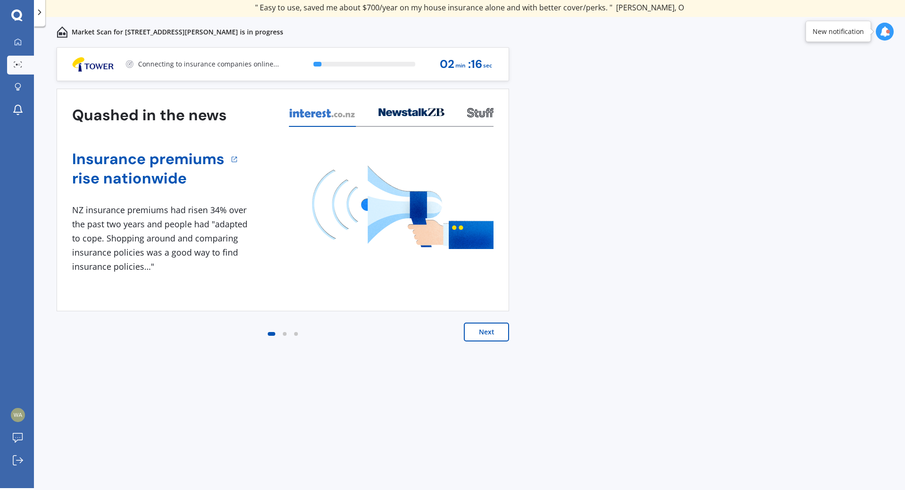
click at [490, 337] on button "Next" at bounding box center [486, 332] width 45 height 19
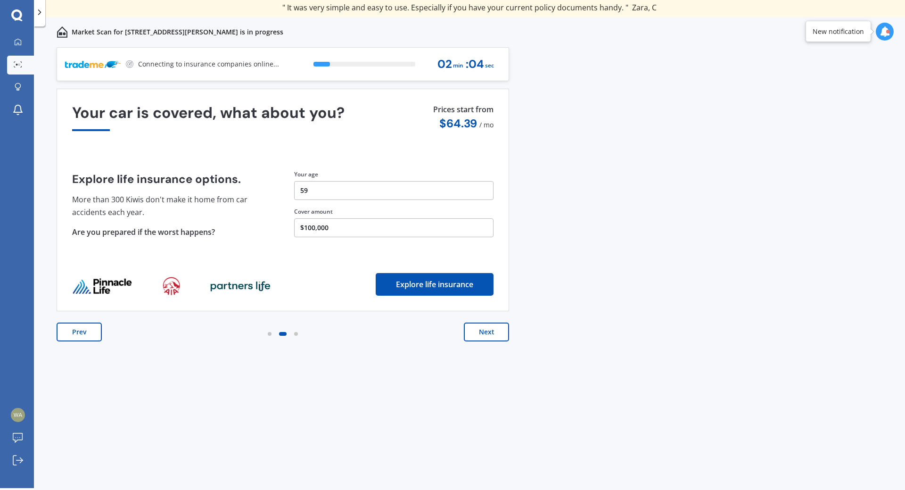
click at [486, 334] on button "Next" at bounding box center [486, 332] width 45 height 19
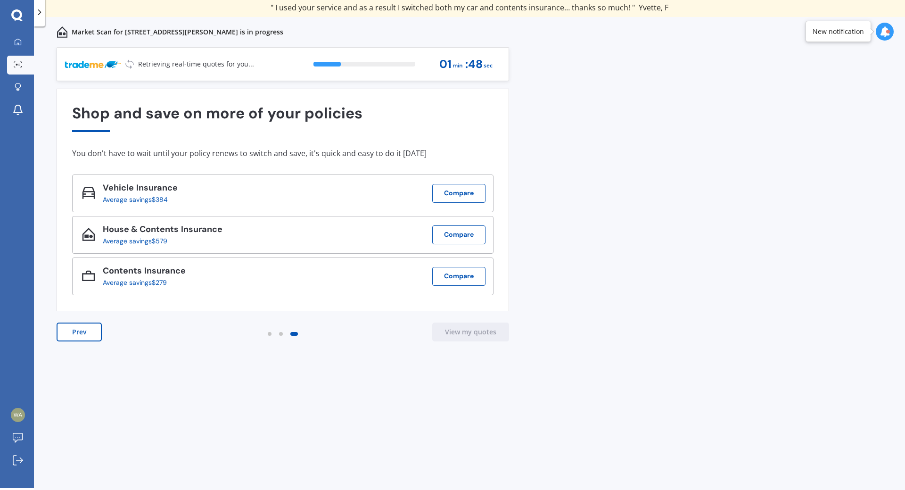
click at [87, 337] on button "Prev" at bounding box center [79, 332] width 45 height 19
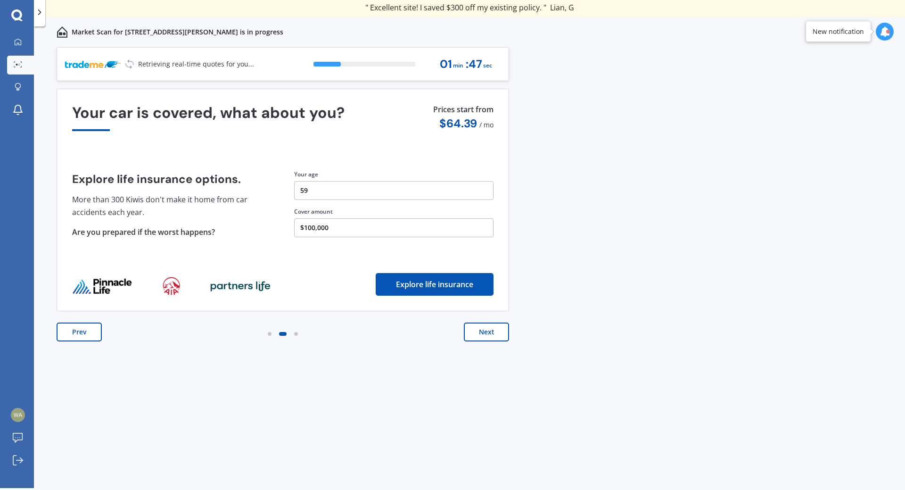
click at [87, 337] on button "Prev" at bounding box center [79, 332] width 45 height 19
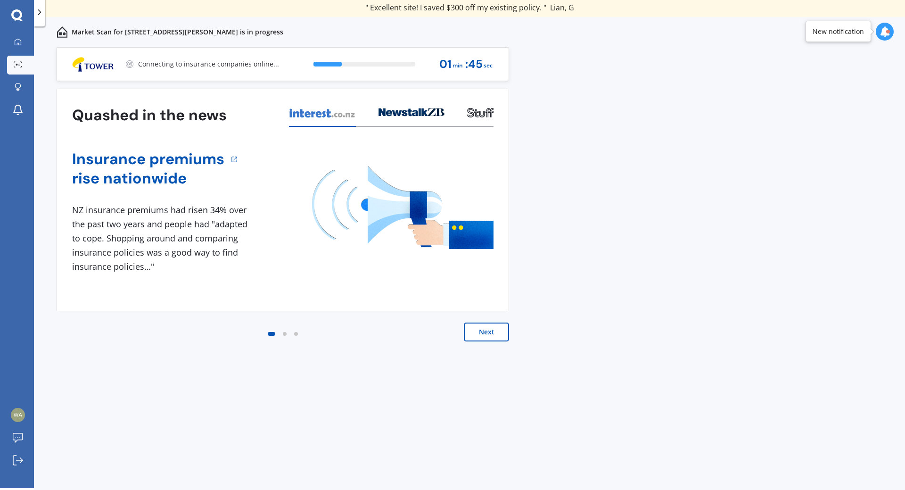
click at [477, 328] on button "Next" at bounding box center [486, 332] width 45 height 19
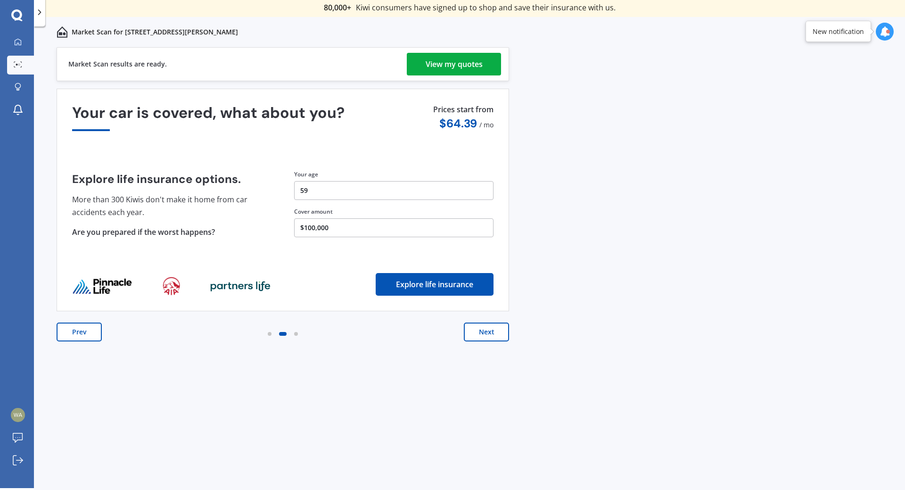
click at [449, 57] on div "View my quotes" at bounding box center [454, 64] width 57 height 23
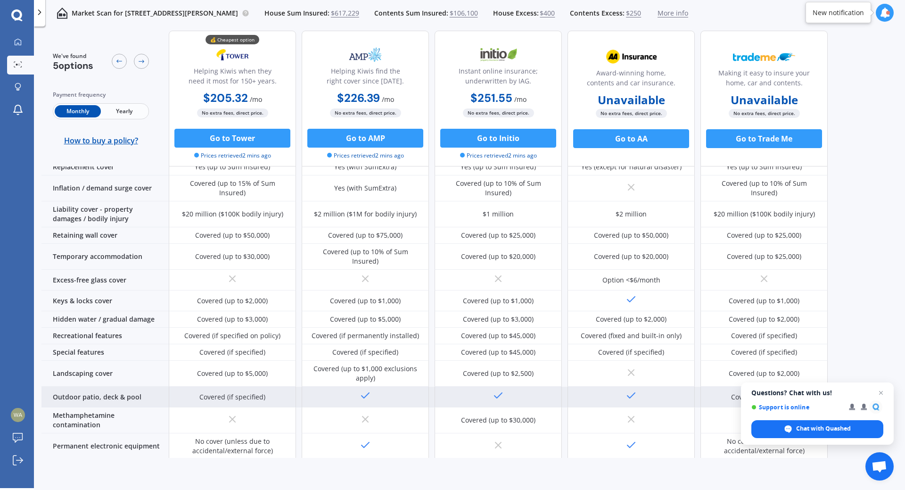
scroll to position [106, 0]
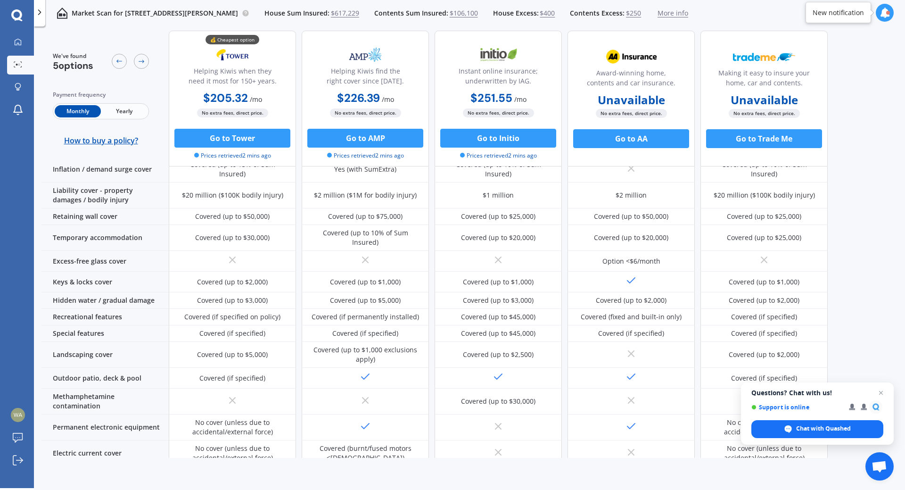
click at [689, 13] on span "More info" at bounding box center [673, 12] width 31 height 9
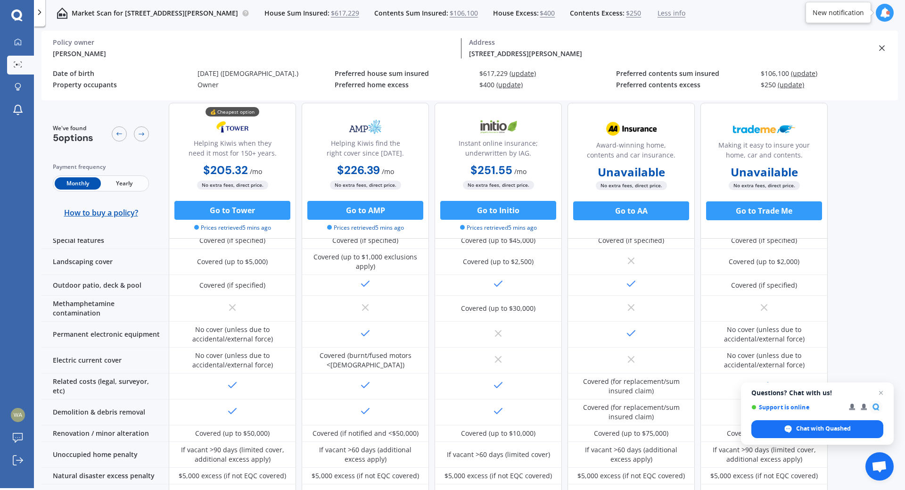
scroll to position [348, 0]
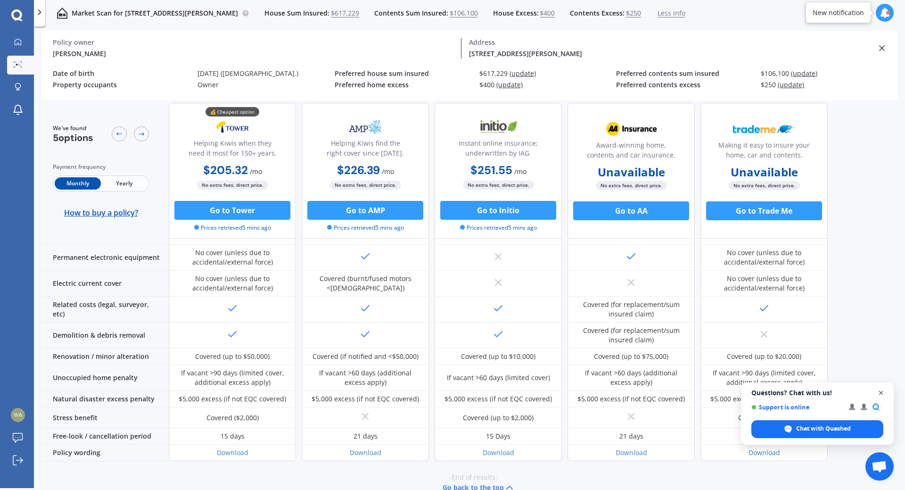
click at [883, 393] on span "Close chat" at bounding box center [882, 393] width 12 height 12
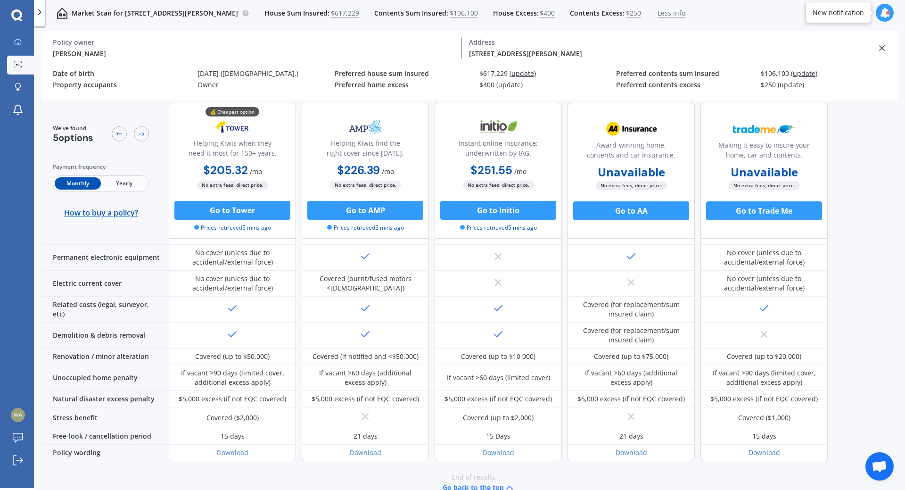
click at [476, 482] on button "Go back to the top" at bounding box center [479, 487] width 73 height 11
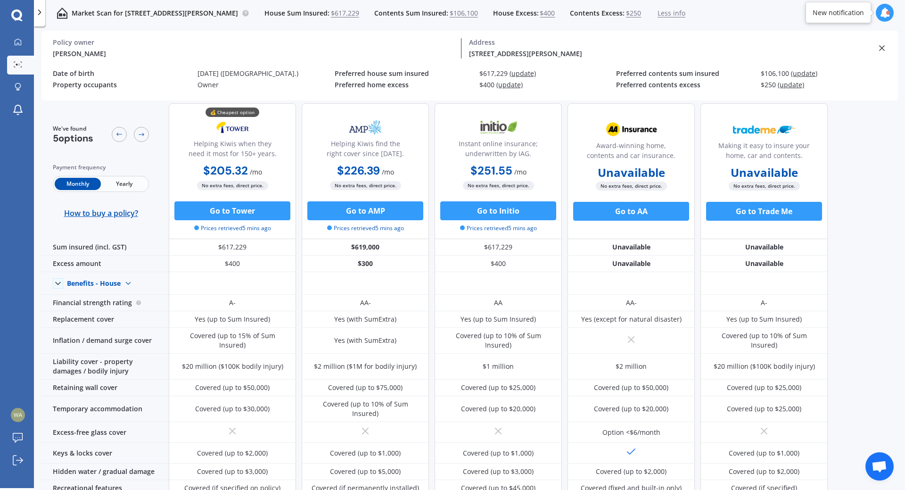
scroll to position [0, 0]
